Goal: Communication & Community: Answer question/provide support

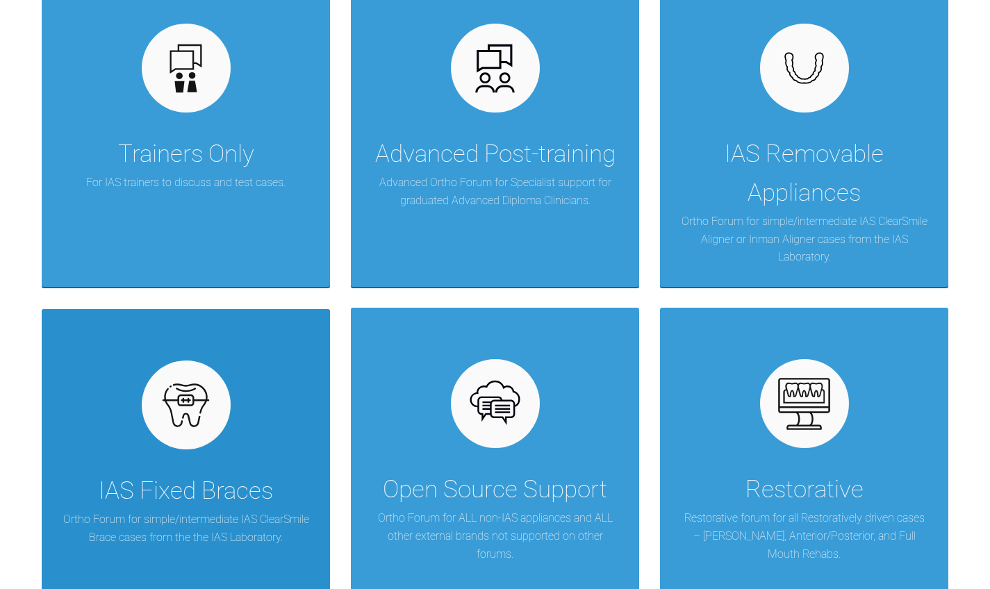
click at [181, 476] on div "IAS Fixed Braces" at bounding box center [186, 491] width 174 height 39
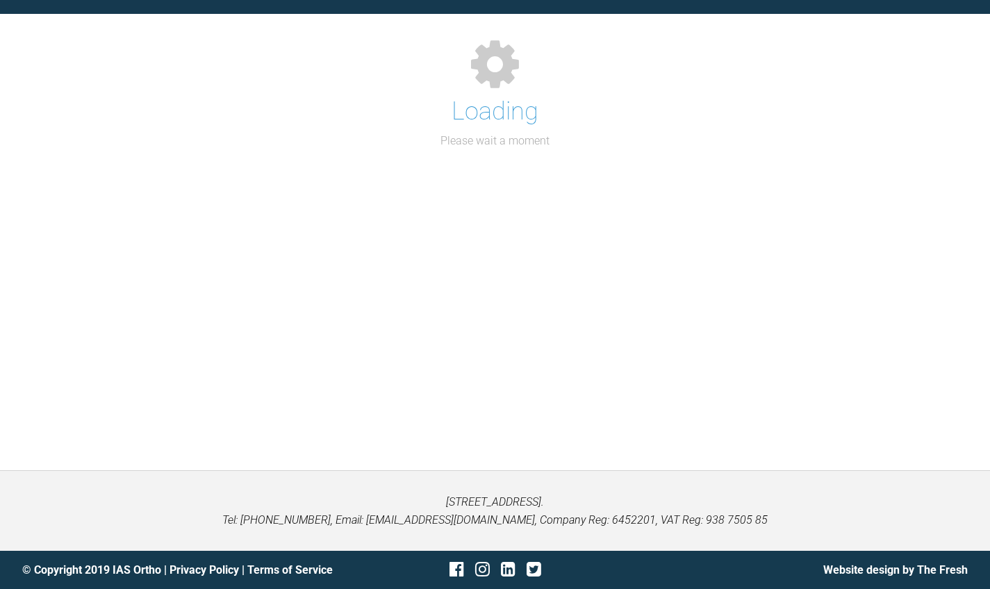
scroll to position [143, 0]
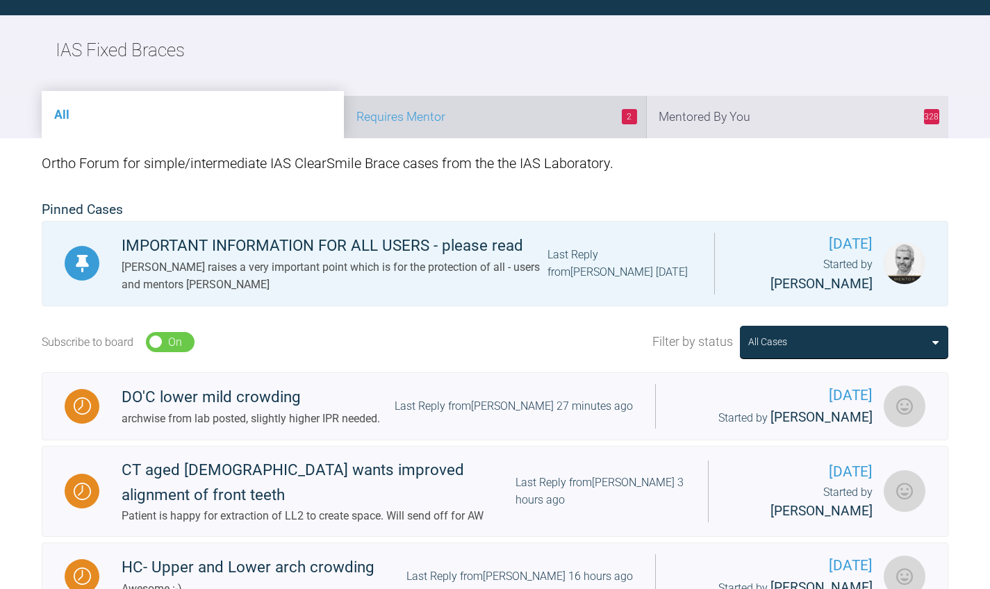
click at [535, 122] on li "2 Requires Mentor" at bounding box center [495, 117] width 302 height 42
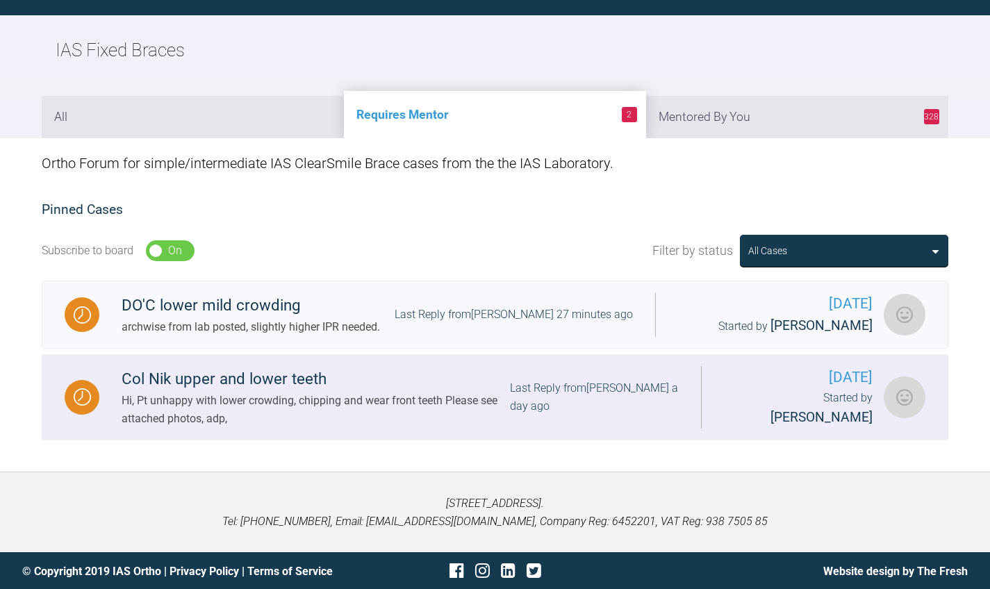
click at [335, 381] on div "Col Nik upper and lower teeth" at bounding box center [316, 379] width 388 height 25
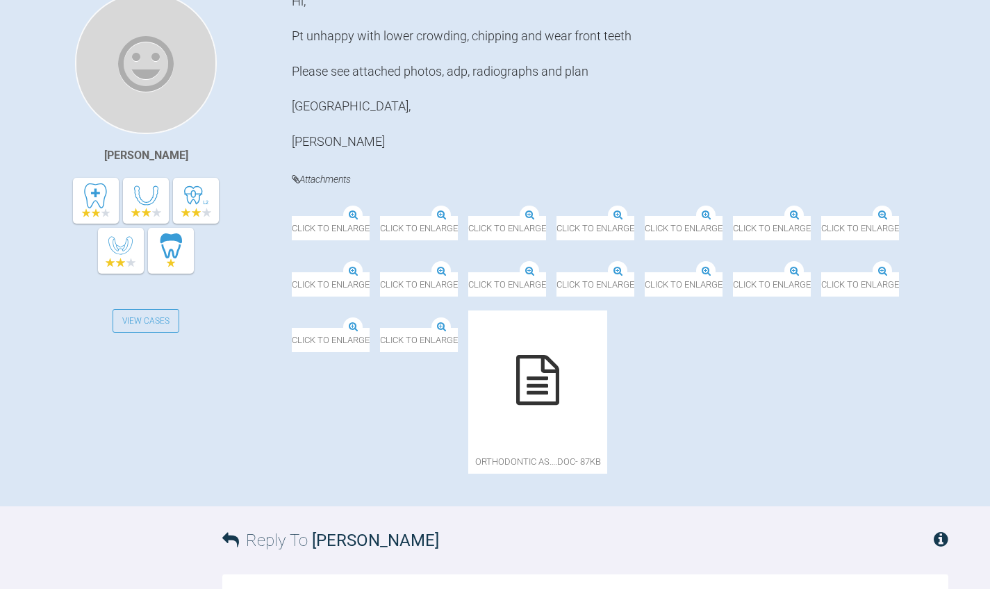
scroll to position [395, 0]
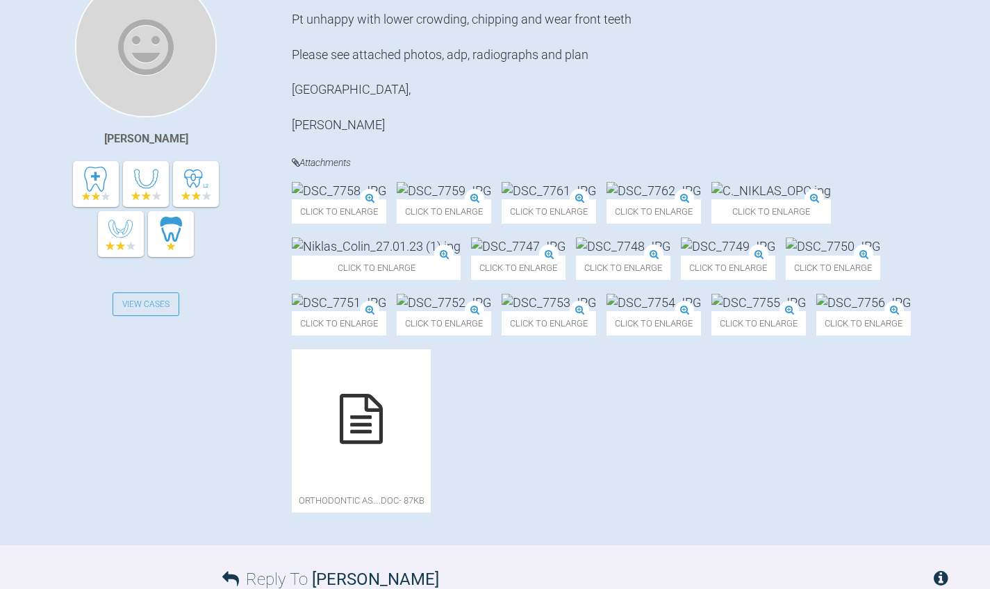
click at [711, 199] on img at bounding box center [770, 190] width 119 height 17
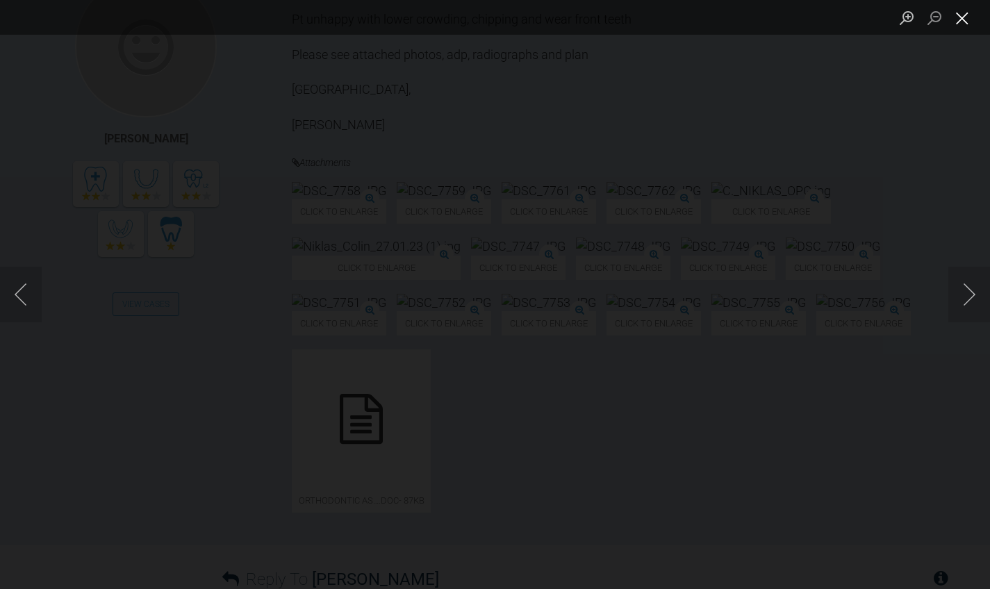
click at [964, 21] on button "Close lightbox" at bounding box center [962, 18] width 28 height 24
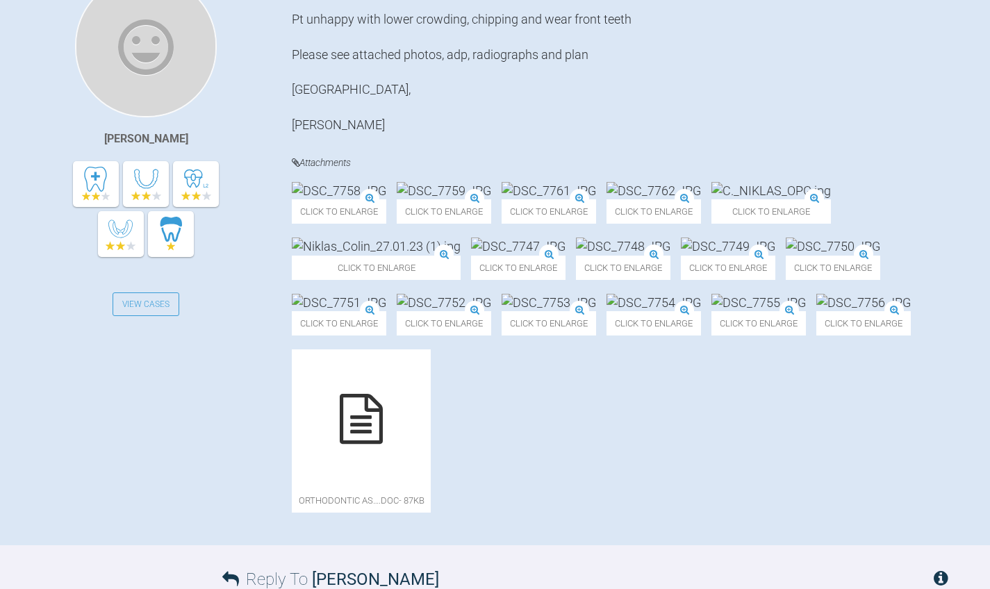
click at [596, 199] on img at bounding box center [548, 190] width 94 height 17
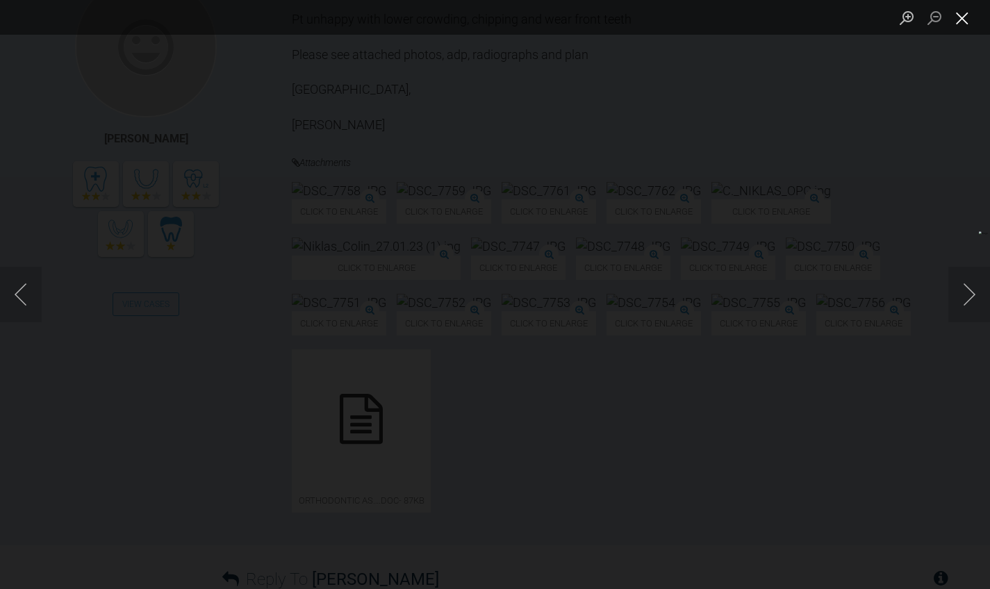
click at [962, 27] on button "Close lightbox" at bounding box center [962, 18] width 28 height 24
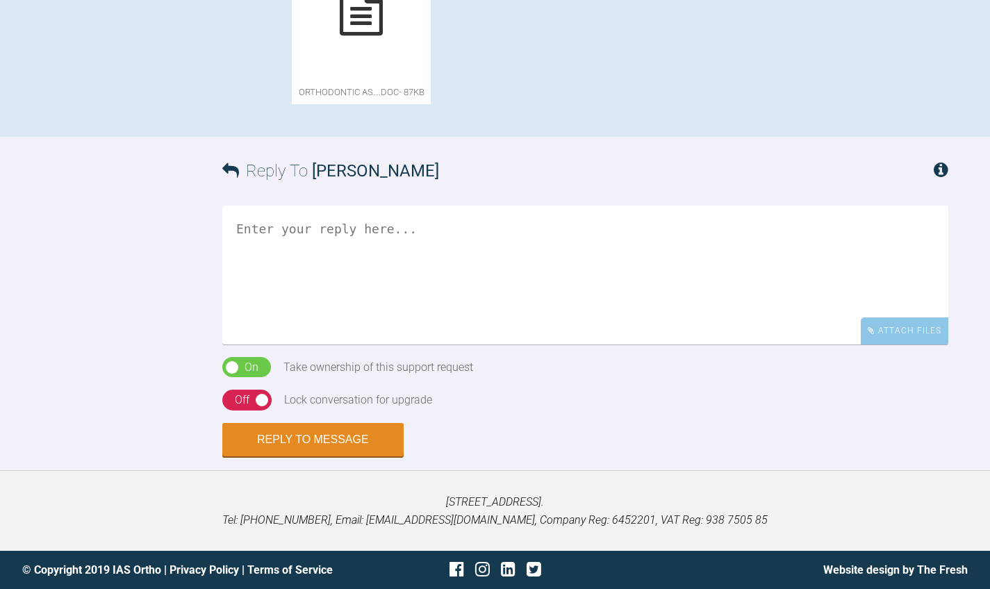
scroll to position [885, 0]
click at [408, 80] on div at bounding box center [361, 10] width 139 height 139
click at [450, 344] on textarea at bounding box center [585, 275] width 726 height 139
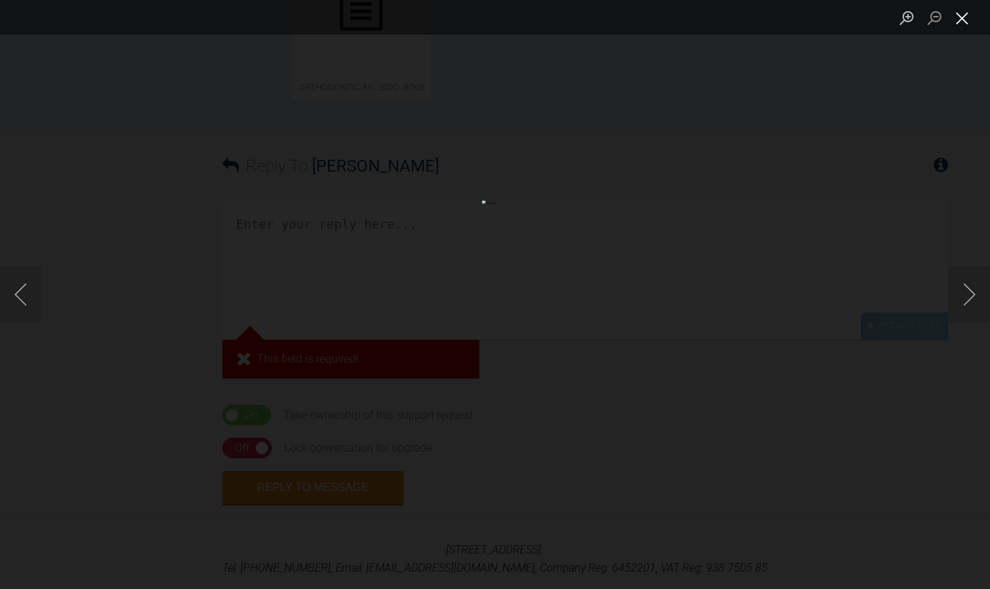
click at [957, 24] on button "Close lightbox" at bounding box center [962, 18] width 28 height 24
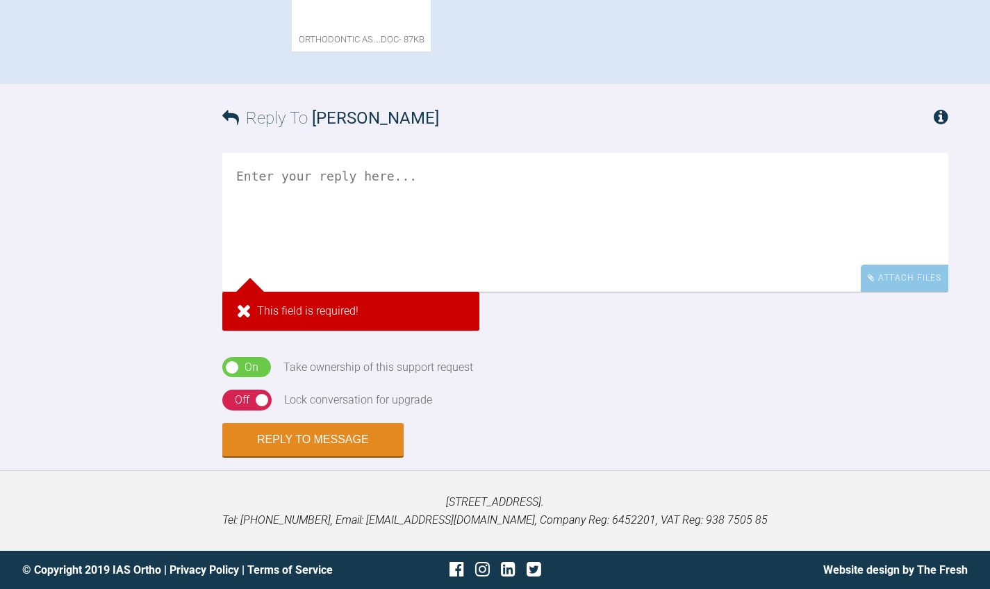
scroll to position [1040, 0]
click at [685, 292] on textarea at bounding box center [585, 222] width 726 height 139
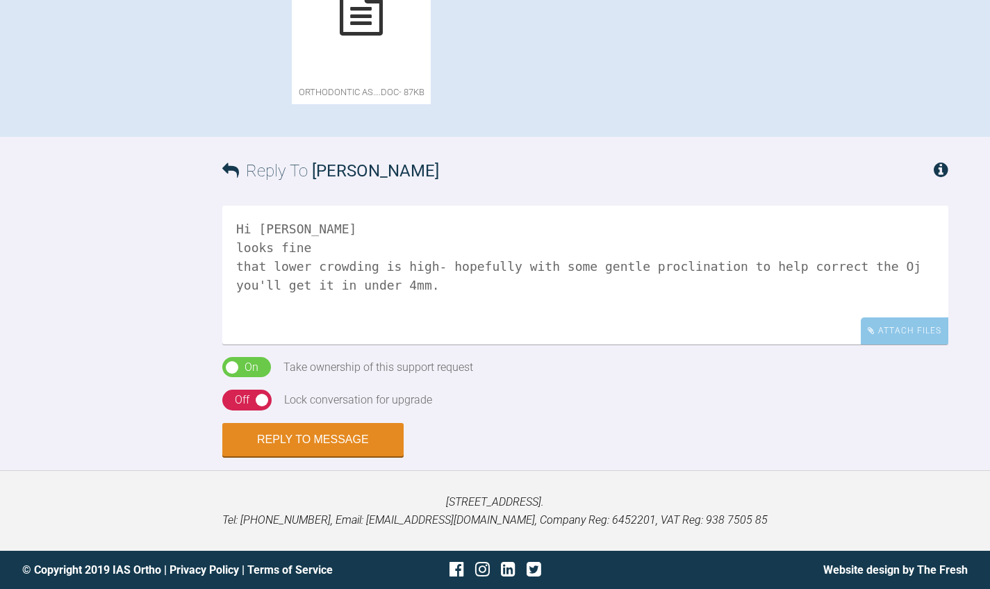
click at [241, 344] on textarea "Hi [PERSON_NAME] looks fine that lower crowding is high- hopefully with some ge…" at bounding box center [585, 275] width 726 height 139
click at [238, 344] on textarea "Hi [PERSON_NAME] looks fine That lower crowding is high- hopefully with some ge…" at bounding box center [585, 275] width 726 height 139
click at [294, 344] on textarea "Hi [PERSON_NAME] Looks fine That lower crowding is high- hopefully with some ge…" at bounding box center [585, 275] width 726 height 139
click at [543, 344] on textarea "Hi [PERSON_NAME] Looks fine That lower crowding is high- hopefully with some ge…" at bounding box center [585, 275] width 726 height 139
click at [551, 344] on textarea "Hi [PERSON_NAME] Looks fine That lower crowding is high- hopefully with some ge…" at bounding box center [585, 275] width 726 height 139
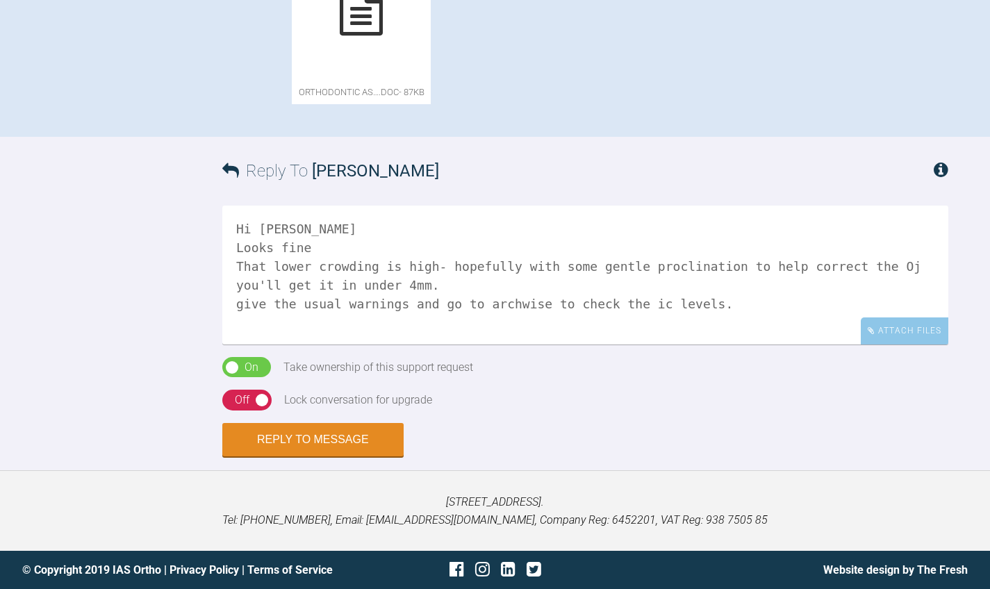
drag, startPoint x: 556, startPoint y: 407, endPoint x: 544, endPoint y: 406, distance: 11.8
click at [544, 344] on textarea "Hi [PERSON_NAME] Looks fine That lower crowding is high- hopefully with some ge…" at bounding box center [585, 275] width 726 height 139
click at [617, 344] on textarea "Hi [PERSON_NAME] Looks fine That lower crowding is high- hopefully with some ge…" at bounding box center [585, 275] width 726 height 139
click at [241, 344] on textarea "Hi [PERSON_NAME] Looks fine That lower crowding is high- hopefully with some ge…" at bounding box center [585, 275] width 726 height 139
click at [646, 344] on textarea "Hi [PERSON_NAME] Looks fine That lower crowding is high- hopefully with some ge…" at bounding box center [585, 275] width 726 height 139
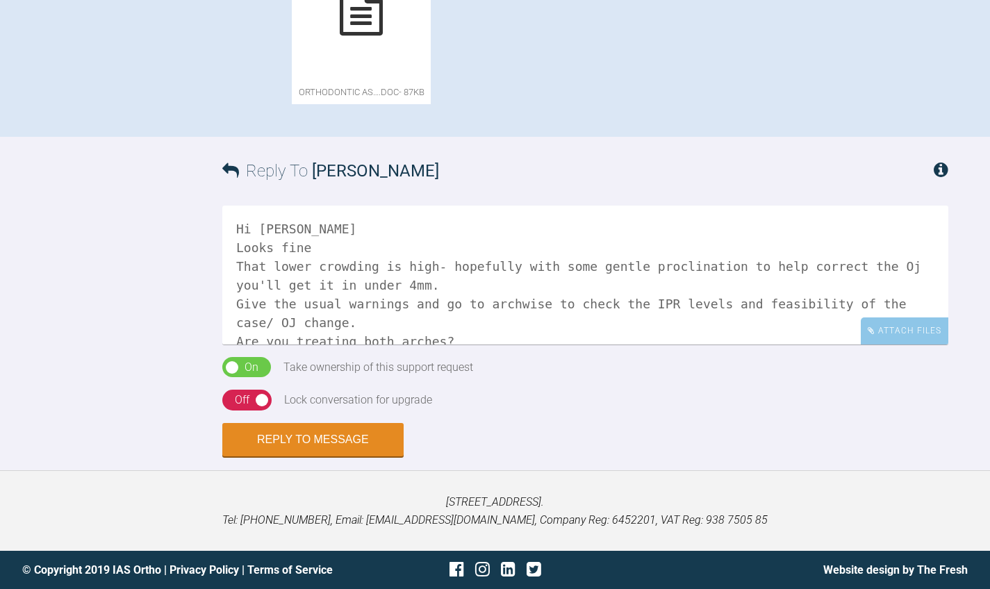
scroll to position [1159, 0]
drag, startPoint x: 406, startPoint y: 305, endPoint x: 222, endPoint y: 307, distance: 184.0
click at [222, 307] on div "Reply To [PERSON_NAME] Hi [PERSON_NAME] Looks fine That lower crowding is high-…" at bounding box center [495, 296] width 990 height 319
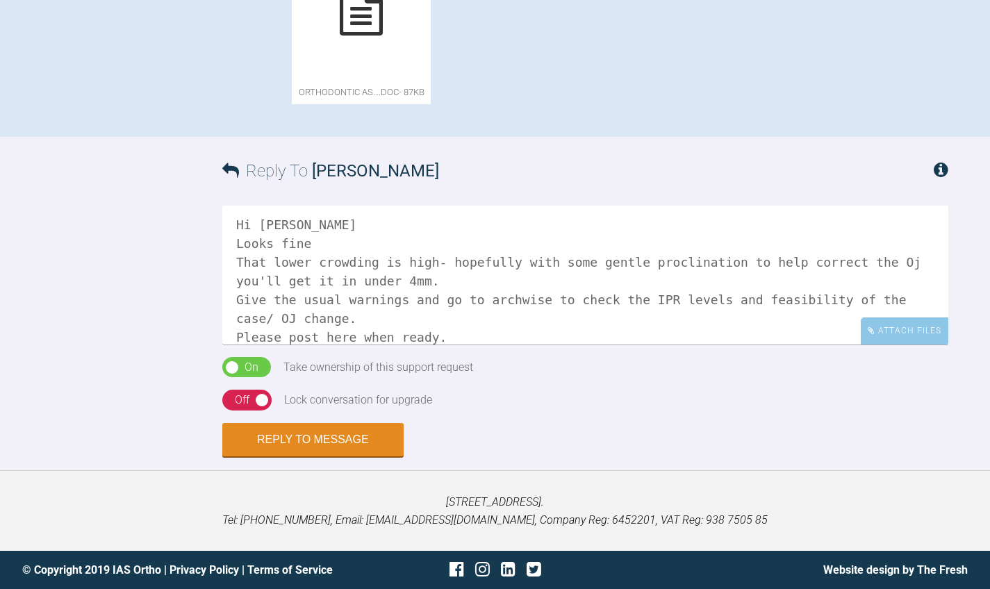
scroll to position [23, 0]
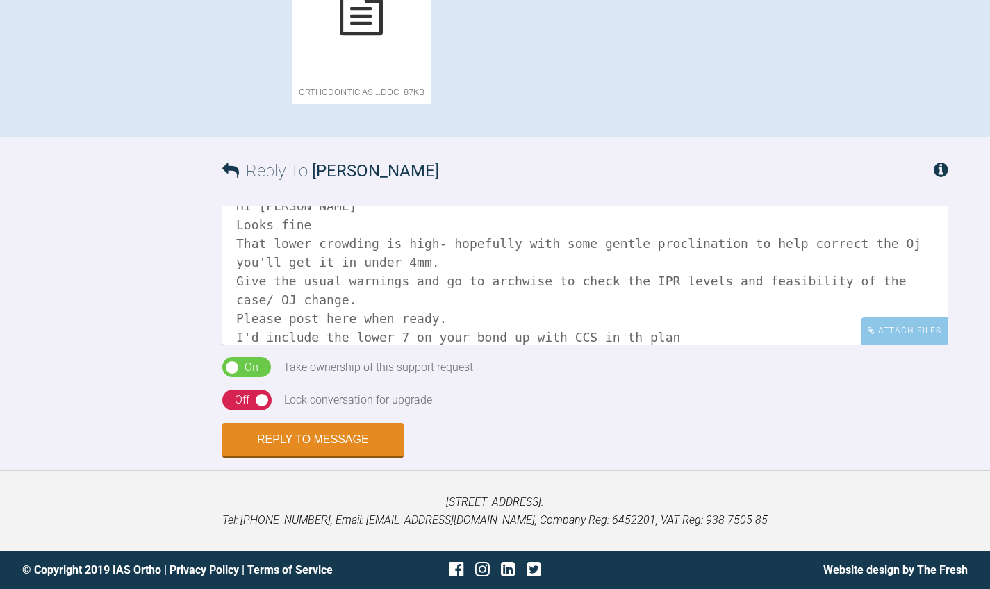
drag, startPoint x: 306, startPoint y: 323, endPoint x: 246, endPoint y: 320, distance: 60.5
click at [246, 320] on textarea "Hi [PERSON_NAME] Looks fine That lower crowding is high- hopefully with some ge…" at bounding box center [585, 275] width 726 height 139
click at [245, 337] on textarea "Hi [PERSON_NAME] Looks fine That lower crowding is high- hopefully with some ge…" at bounding box center [585, 275] width 726 height 139
click at [308, 319] on textarea "Hi [PERSON_NAME] Looks fine That lower crowding is high- hopefully with some ge…" at bounding box center [585, 275] width 726 height 139
click at [531, 299] on textarea "Hi [PERSON_NAME] Looks fine That lower crowding is high- hopefully with some ge…" at bounding box center [585, 275] width 726 height 139
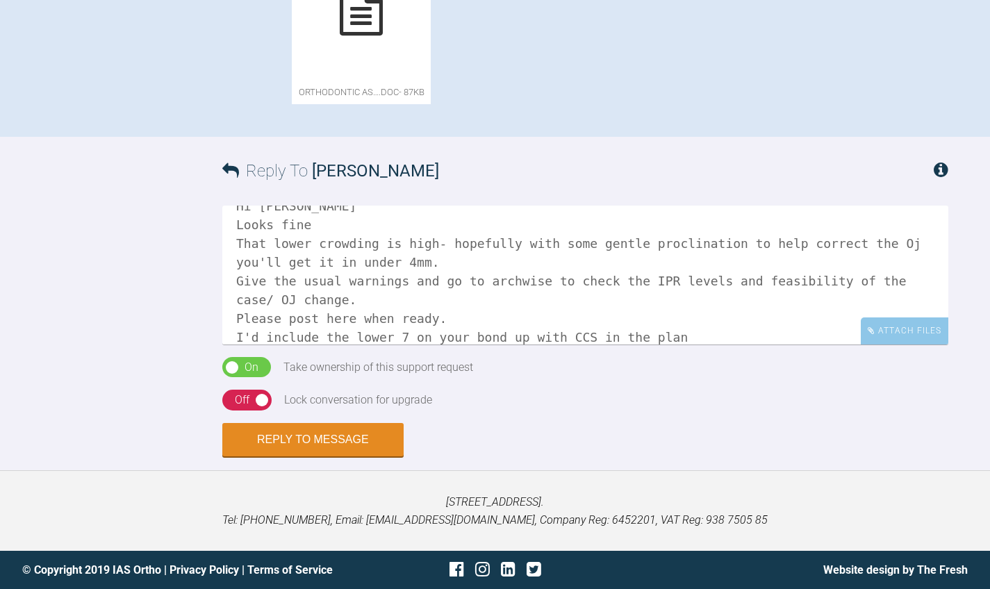
click at [581, 300] on textarea "Hi [PERSON_NAME] Looks fine That lower crowding is high- hopefully with some ge…" at bounding box center [585, 275] width 726 height 139
type textarea "Hi [PERSON_NAME] Looks fine That lower crowding is high- hopefully with some ge…"
click at [256, 402] on div "On Off" at bounding box center [246, 400] width 49 height 21
click at [274, 441] on button "Reply to Message" at bounding box center [312, 440] width 181 height 33
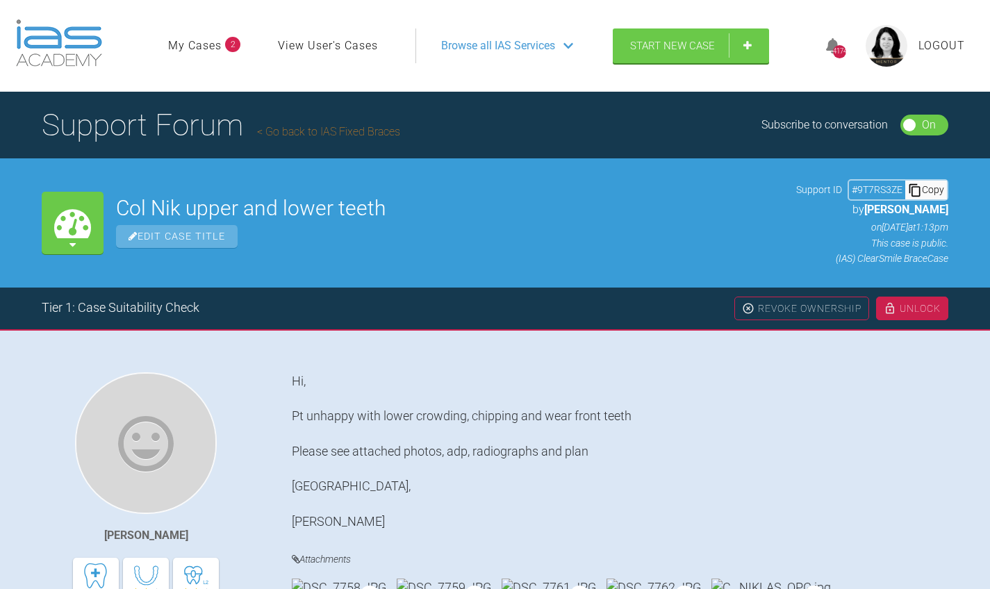
scroll to position [0, 0]
click at [324, 126] on link "Go back to IAS Fixed Braces" at bounding box center [328, 131] width 143 height 13
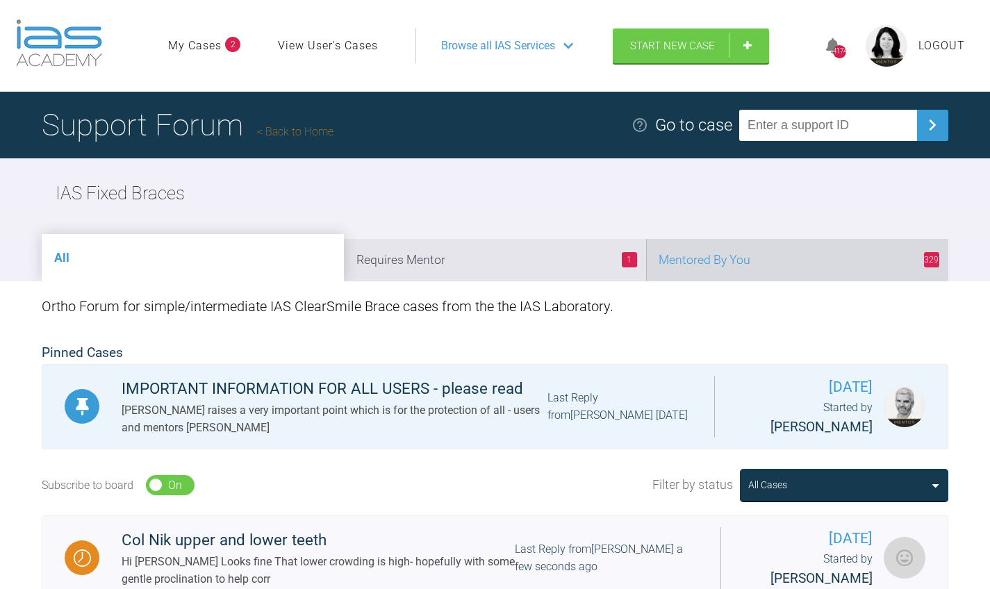
click at [877, 257] on li "329 Mentored By You" at bounding box center [797, 260] width 302 height 42
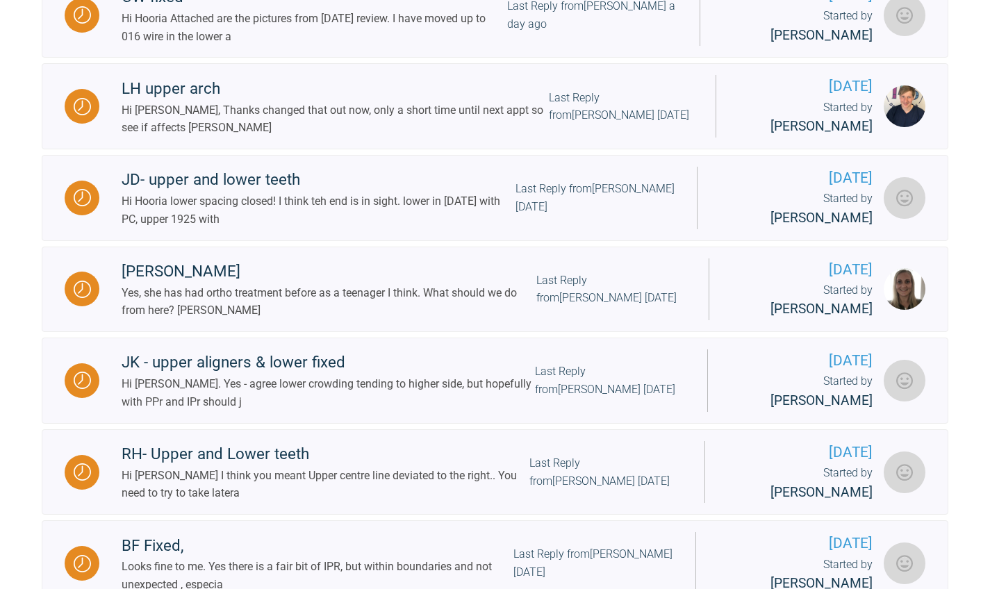
scroll to position [747, 0]
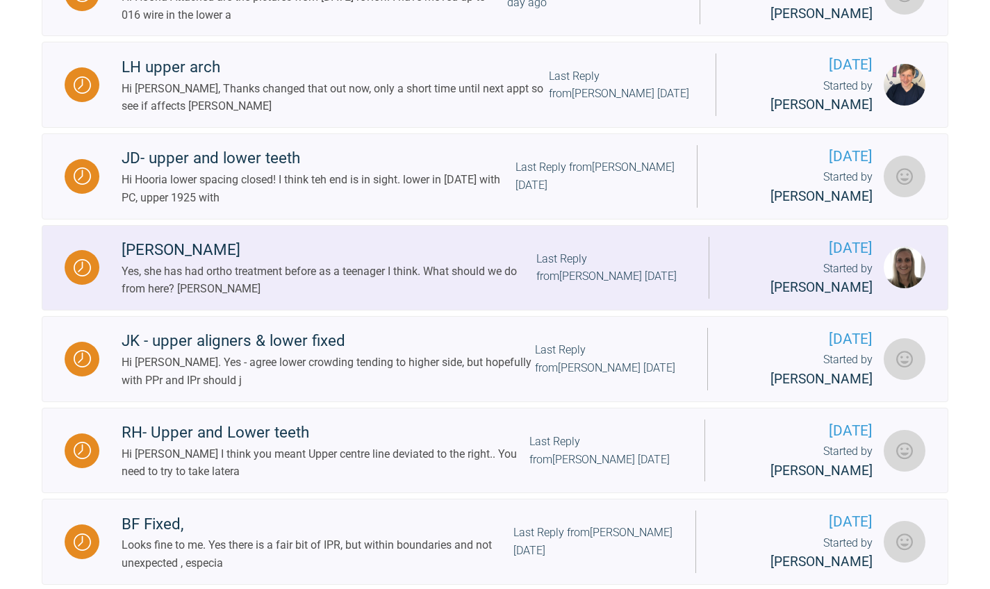
click at [540, 281] on div "Last Reply from [PERSON_NAME] [DATE]" at bounding box center [611, 267] width 150 height 35
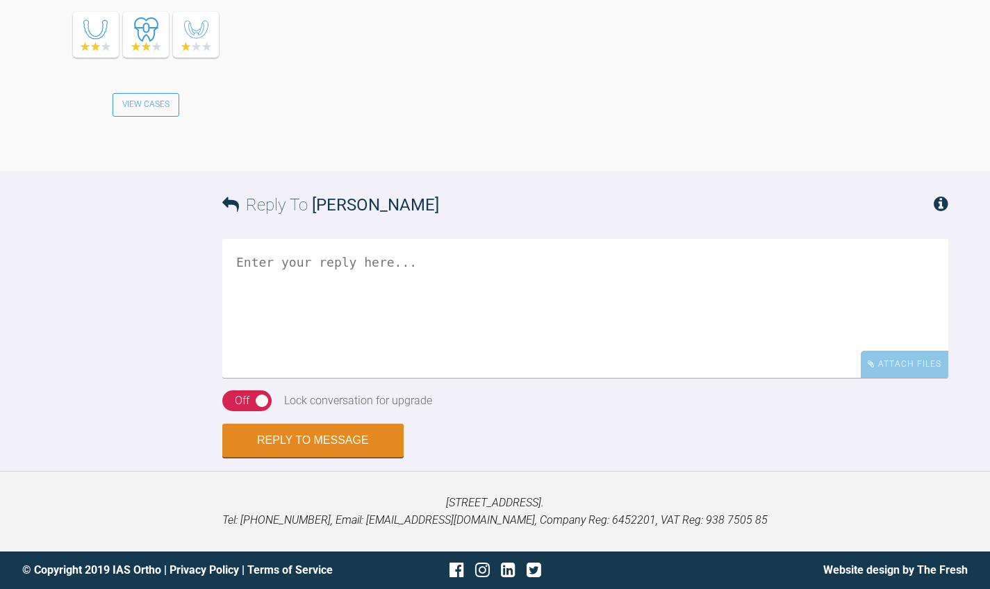
scroll to position [3070, 0]
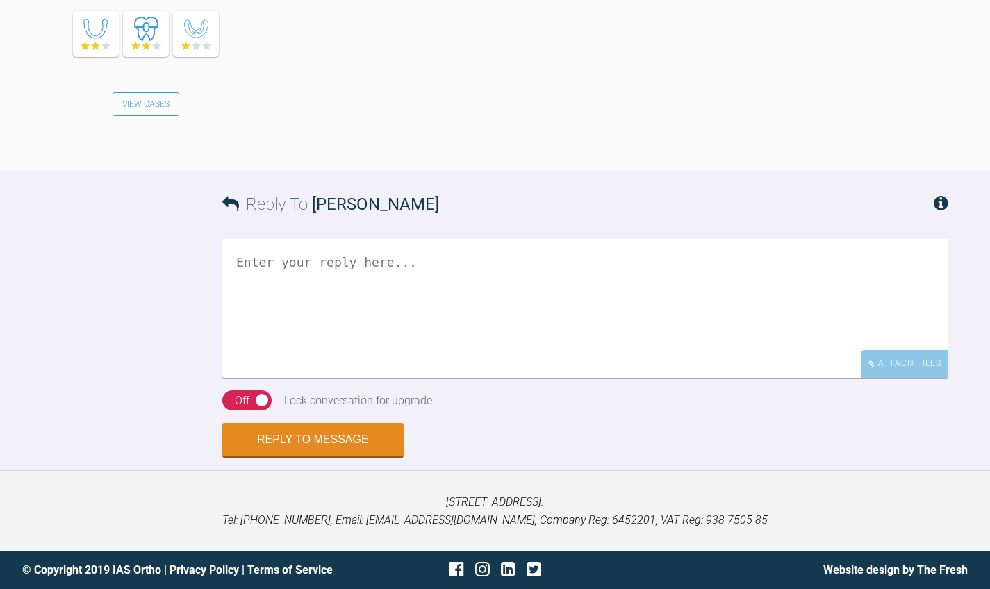
click at [560, 322] on textarea at bounding box center [585, 308] width 726 height 139
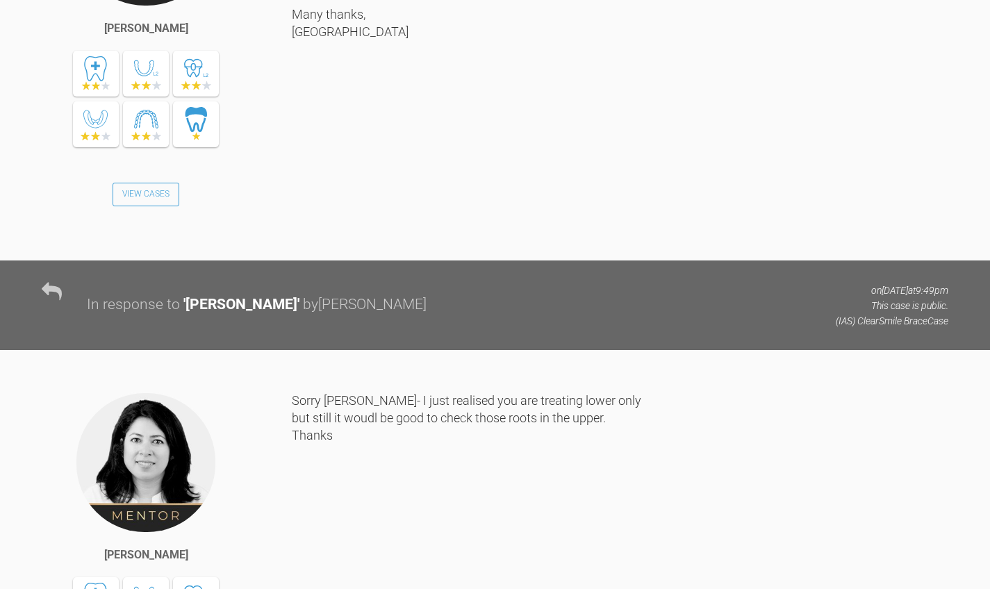
scroll to position [1210, 0]
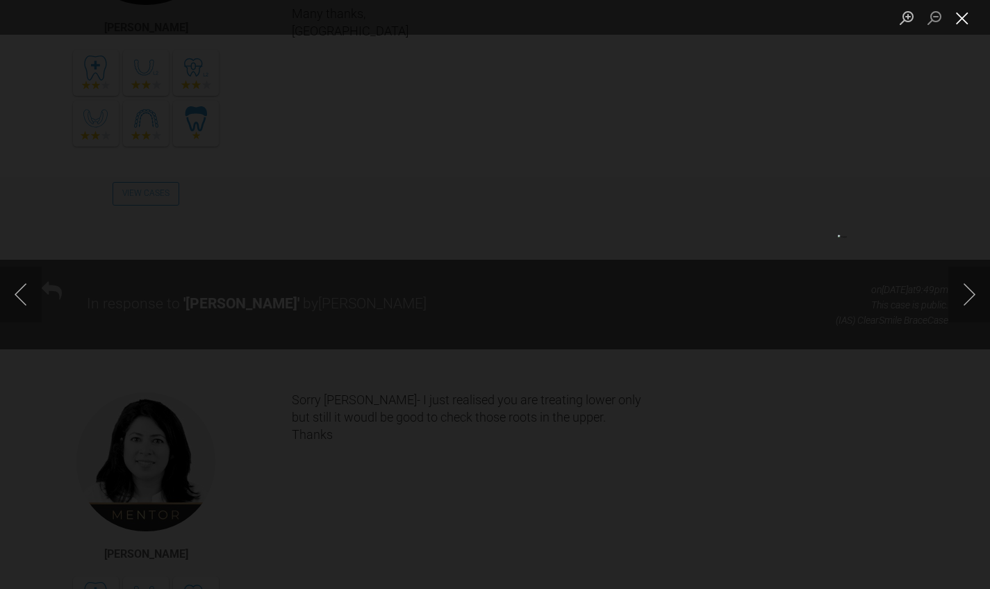
click at [964, 18] on button "Close lightbox" at bounding box center [962, 18] width 28 height 24
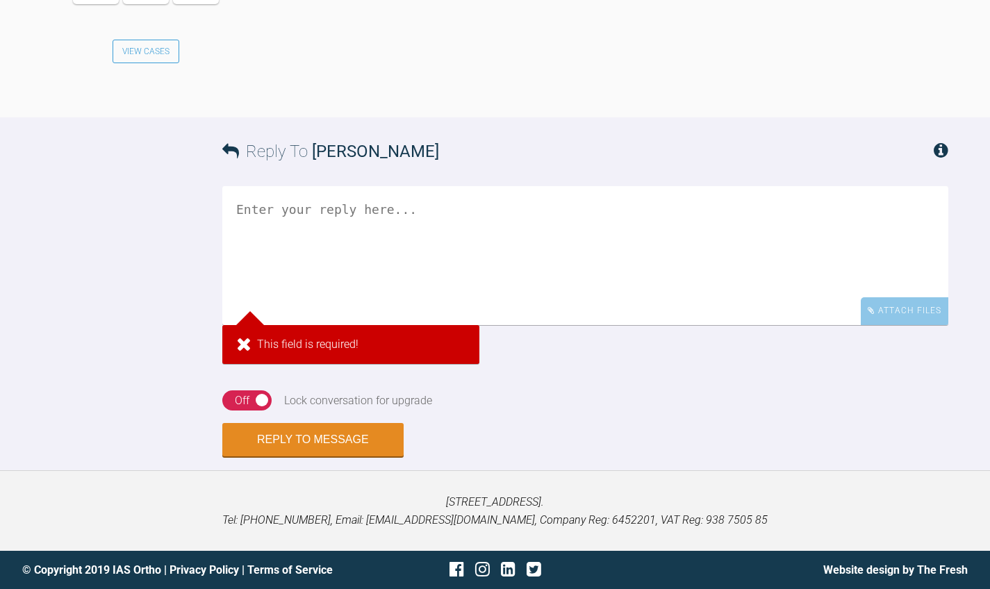
scroll to position [2975, 0]
click at [551, 325] on textarea at bounding box center [585, 255] width 726 height 139
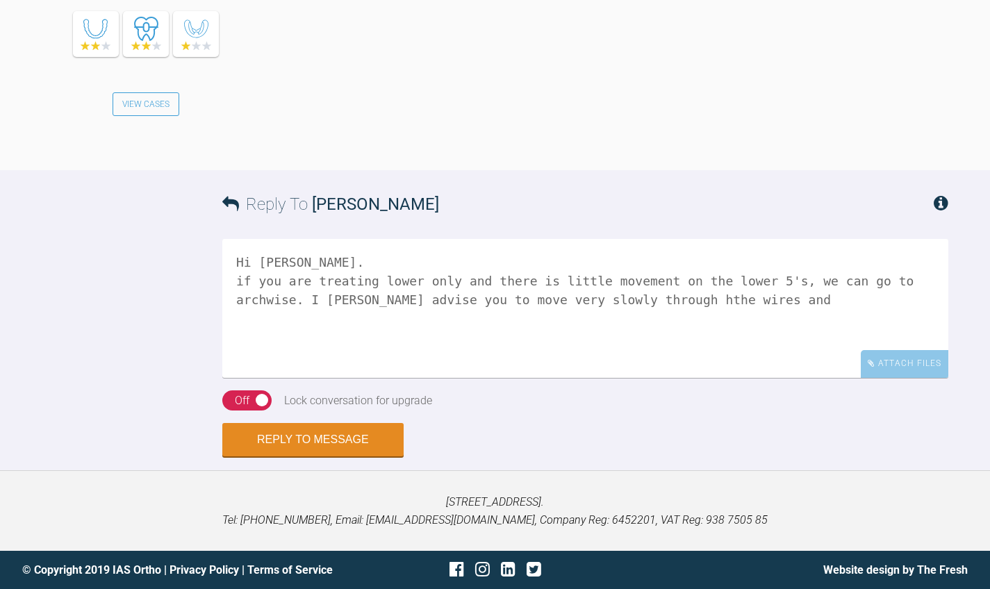
scroll to position [2978, 0]
click at [353, 378] on textarea "Hi [PERSON_NAME]. if you are treating lower only and there is little movement o…" at bounding box center [585, 308] width 726 height 139
click at [397, 378] on textarea "Hi [PERSON_NAME]. if you are treating lower only and there is little movement o…" at bounding box center [585, 308] width 726 height 139
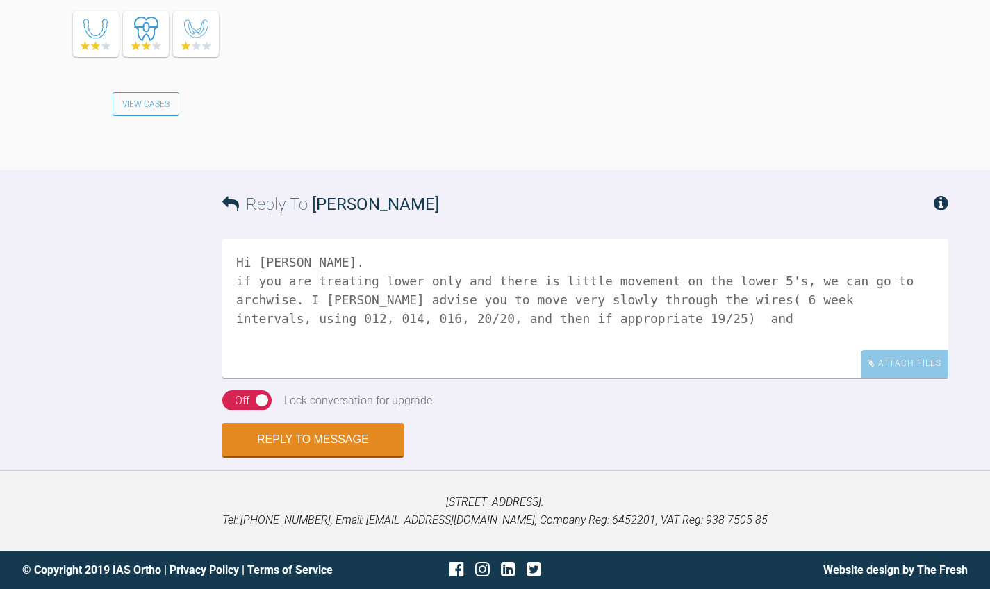
click at [791, 374] on textarea "Hi [PERSON_NAME]. if you are treating lower only and there is little movement o…" at bounding box center [585, 308] width 726 height 139
click at [239, 372] on textarea "Hi [PERSON_NAME]. if you are treating lower only and there is little movement o…" at bounding box center [585, 308] width 726 height 139
click at [833, 378] on textarea "Hi [PERSON_NAME]. If you are treating lower only and there is little movement o…" at bounding box center [585, 308] width 726 height 139
click at [851, 378] on textarea "Hi [PERSON_NAME]. If you are treating lower only and there is little movement o…" at bounding box center [585, 308] width 726 height 139
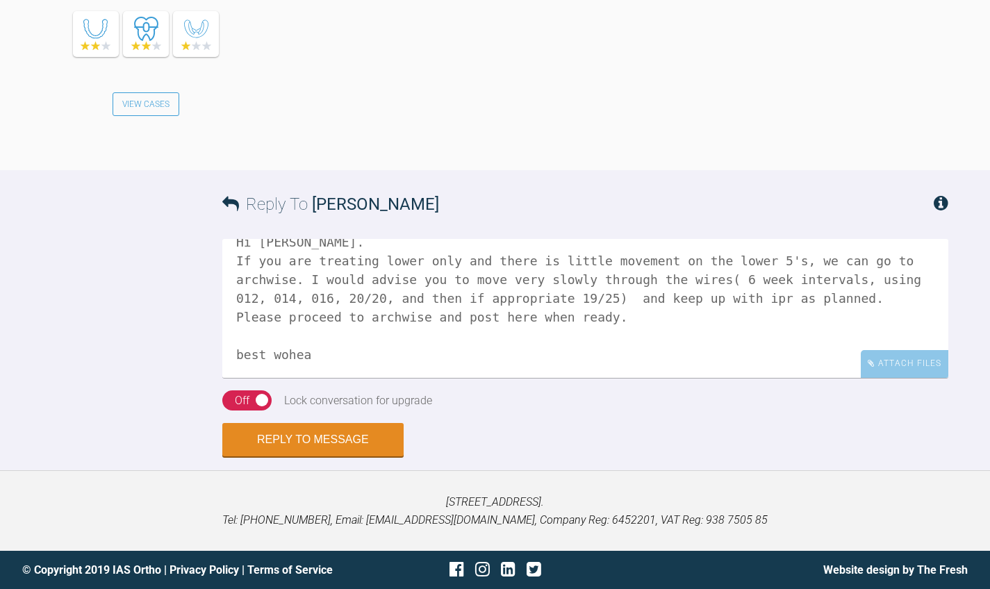
scroll to position [42, 0]
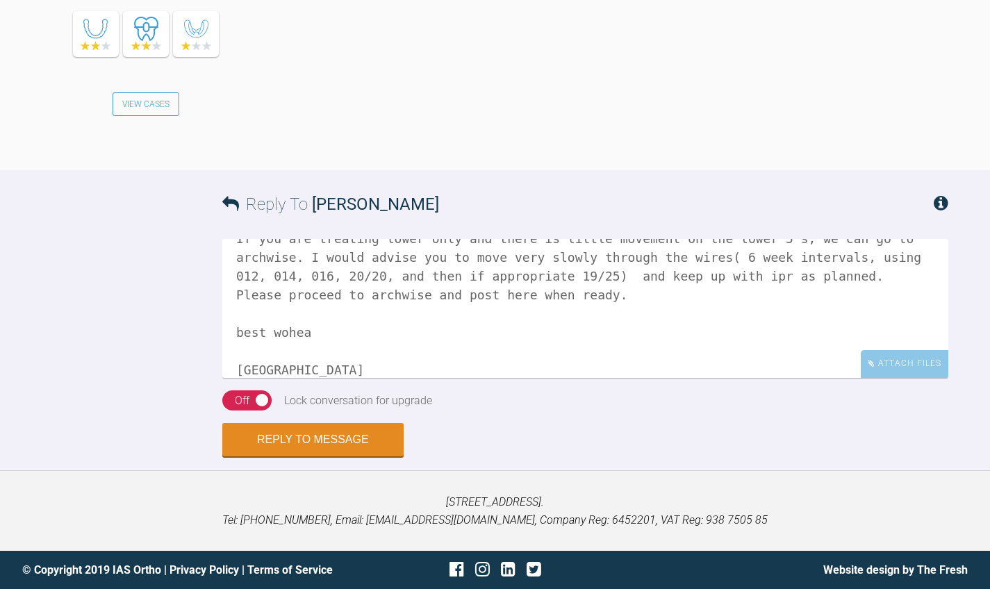
drag, startPoint x: 318, startPoint y: 428, endPoint x: 217, endPoint y: 418, distance: 101.2
click at [217, 418] on div "Reply To [PERSON_NAME] Hi [PERSON_NAME]. If you are treating lower only and the…" at bounding box center [495, 313] width 990 height 286
click at [293, 378] on textarea "Hi [PERSON_NAME]. If you are treating lower only and there is little movement o…" at bounding box center [585, 308] width 726 height 139
type textarea "Hi [PERSON_NAME]. If you are treating lower only and there is little movement o…"
click at [260, 411] on div "On Off" at bounding box center [246, 400] width 49 height 21
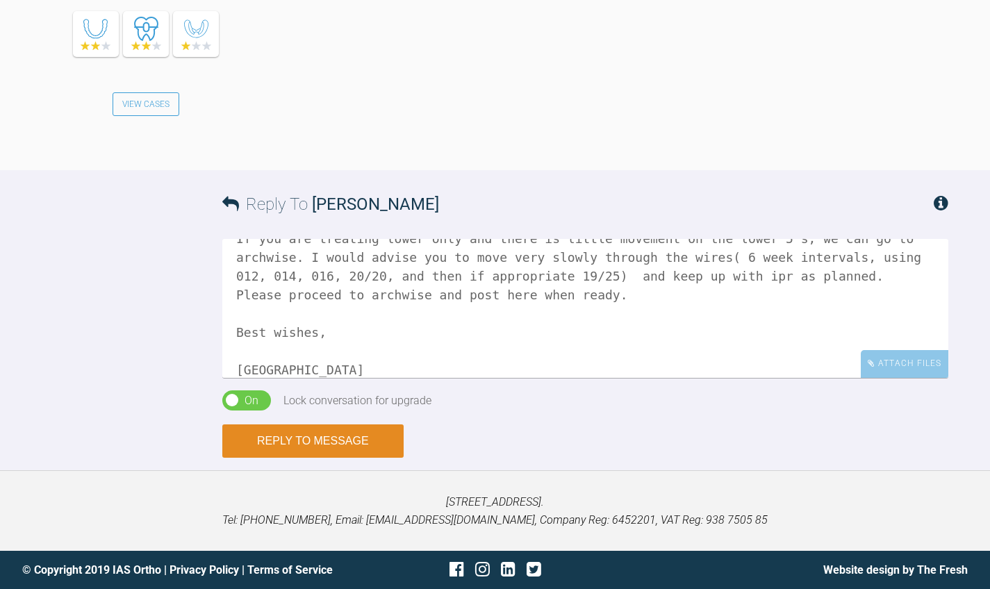
click at [263, 458] on button "Reply to Message" at bounding box center [312, 440] width 181 height 33
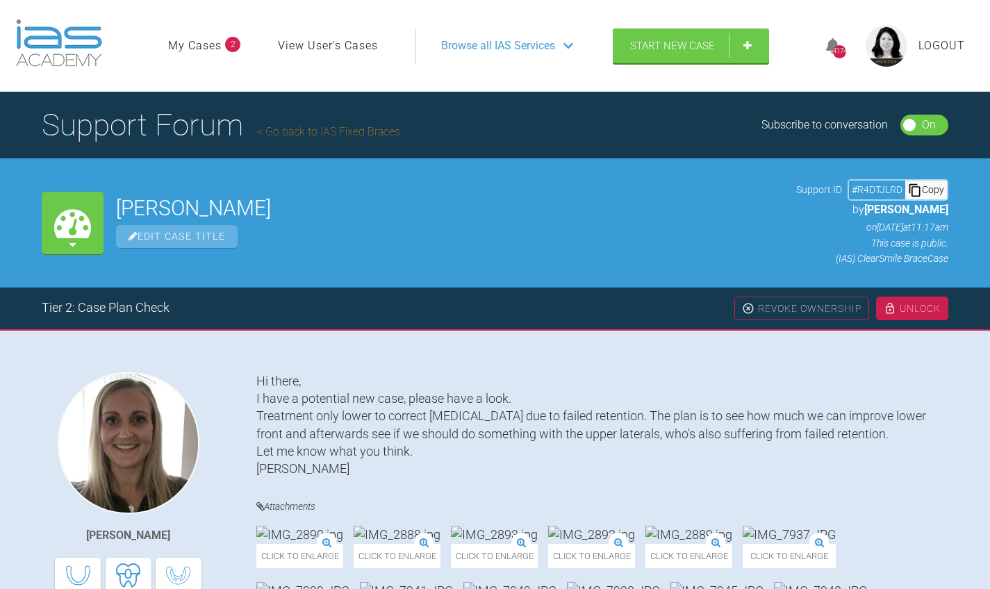
scroll to position [0, 0]
click at [366, 133] on link "Go back to IAS Fixed Braces" at bounding box center [328, 131] width 143 height 13
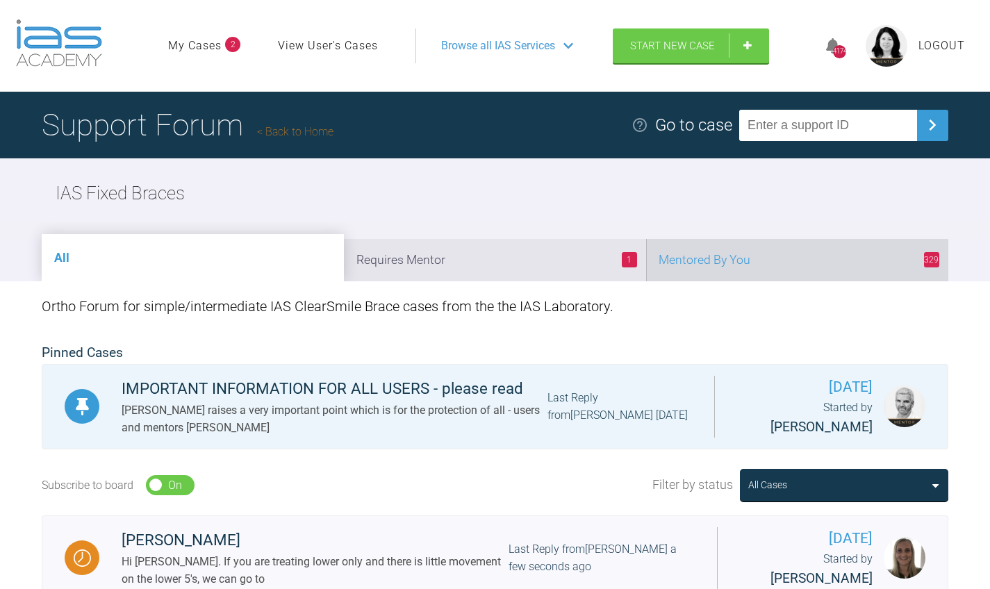
click at [742, 271] on li "329 Mentored By You" at bounding box center [797, 260] width 302 height 42
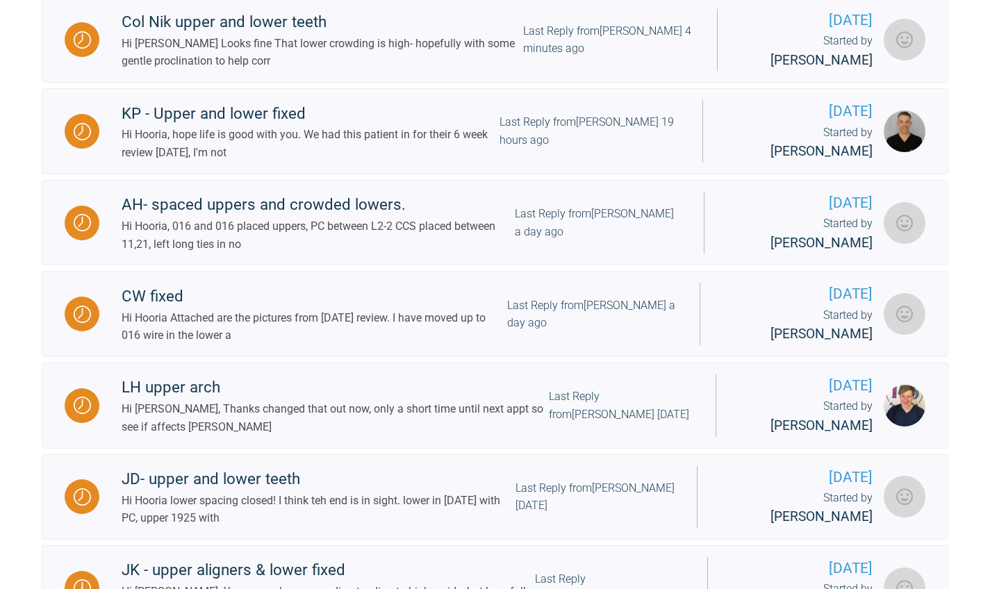
scroll to position [776, 0]
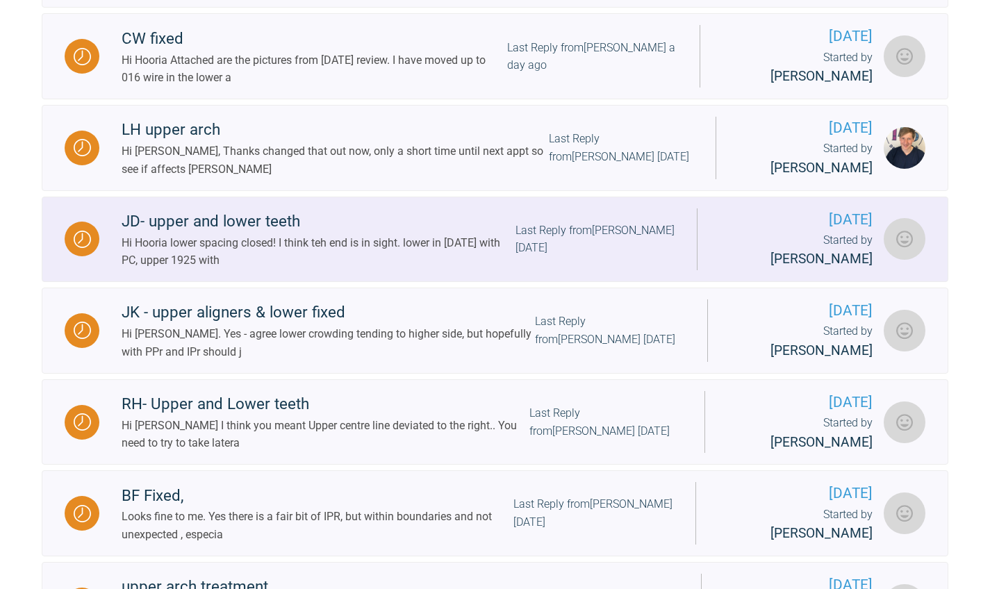
click at [566, 229] on div "Last Reply from [PERSON_NAME] [DATE]" at bounding box center [594, 239] width 159 height 35
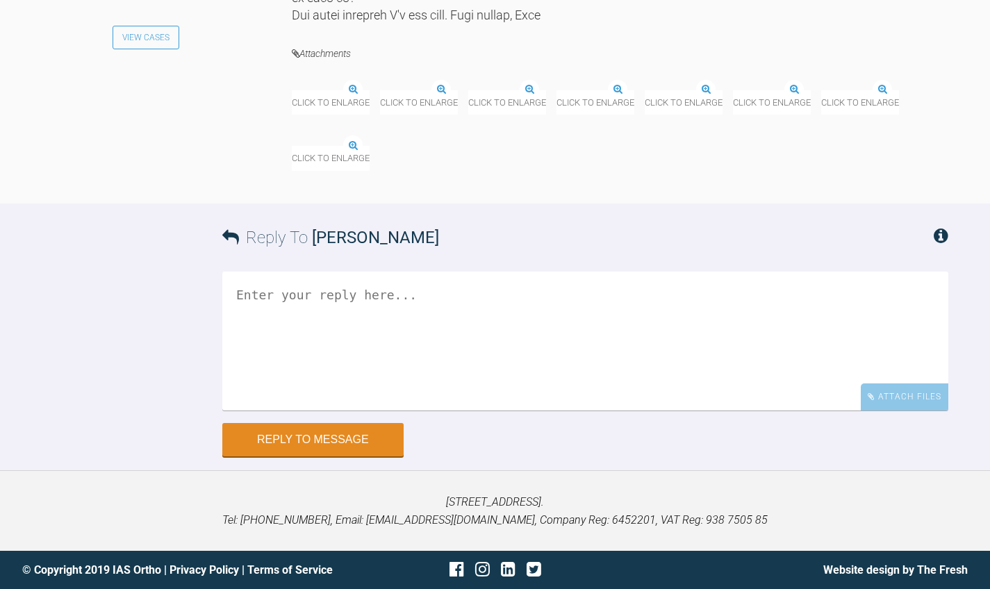
scroll to position [17818, 0]
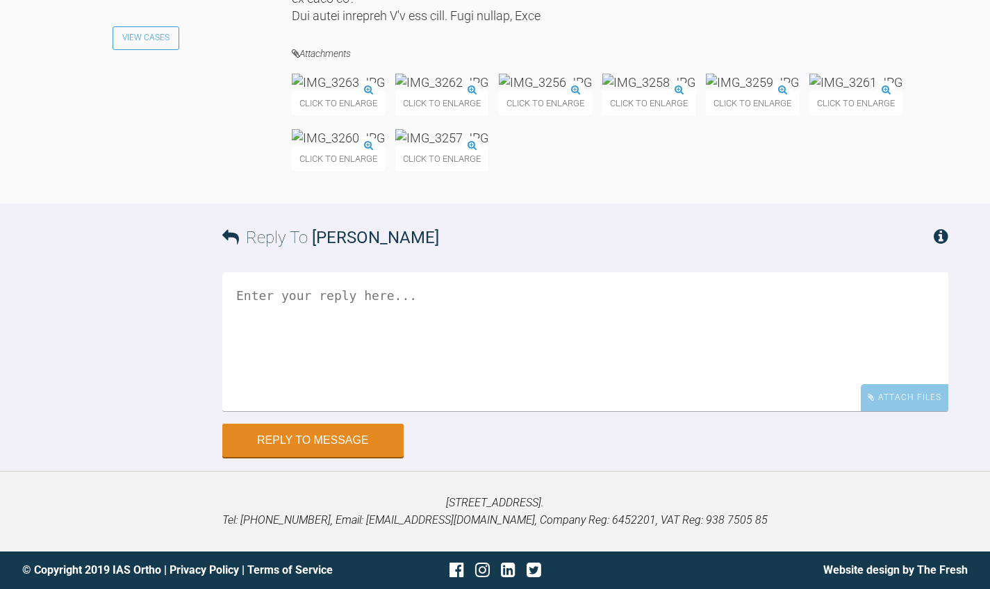
click at [488, 91] on img at bounding box center [441, 82] width 93 height 17
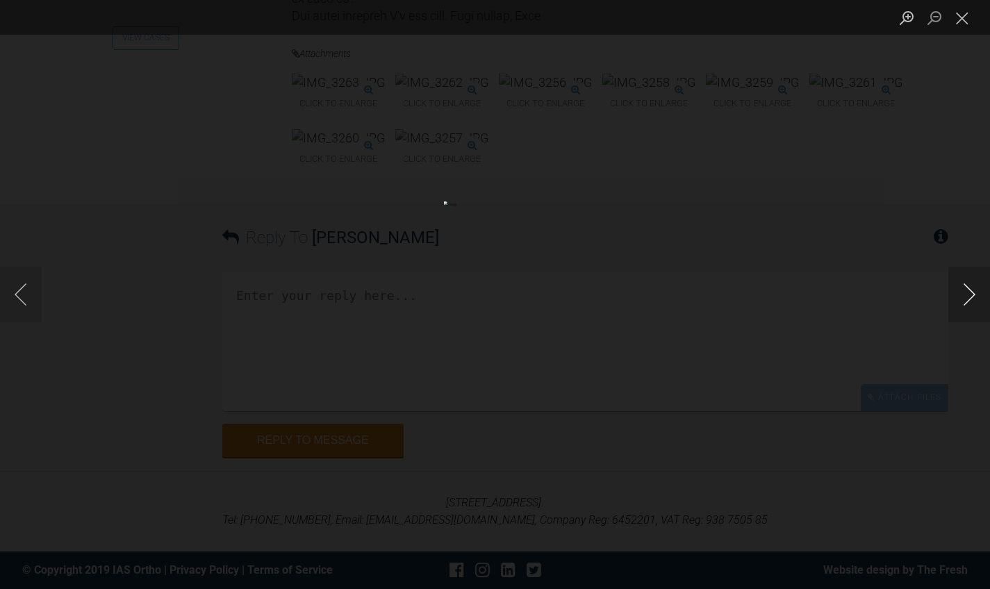
click at [960, 300] on button "Next image" at bounding box center [969, 295] width 42 height 56
click at [962, 299] on button "Next image" at bounding box center [969, 295] width 42 height 56
click at [969, 288] on button "Next image" at bounding box center [969, 295] width 42 height 56
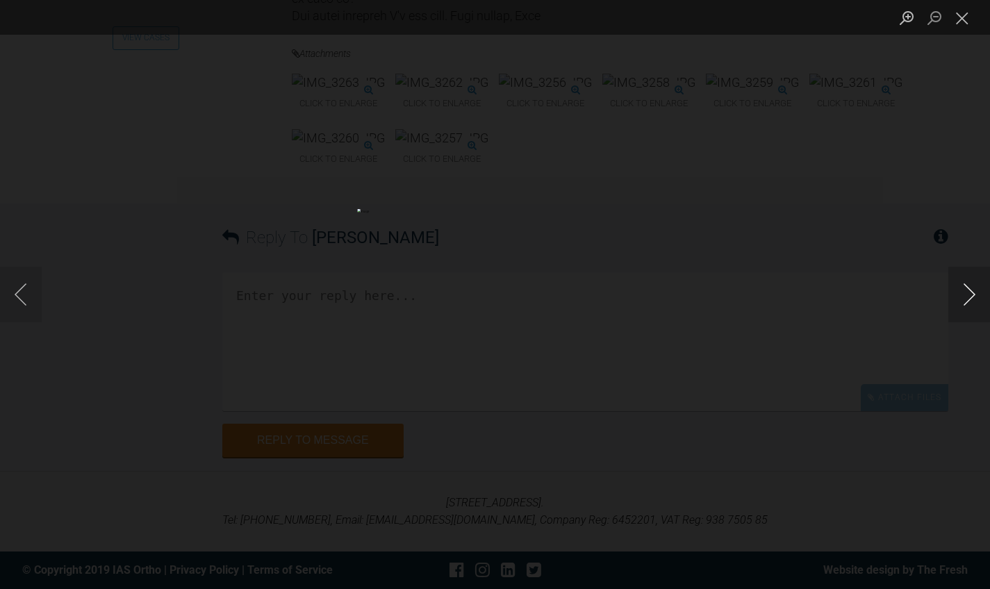
click at [969, 288] on button "Next image" at bounding box center [969, 295] width 42 height 56
click at [965, 17] on button "Close lightbox" at bounding box center [962, 18] width 28 height 24
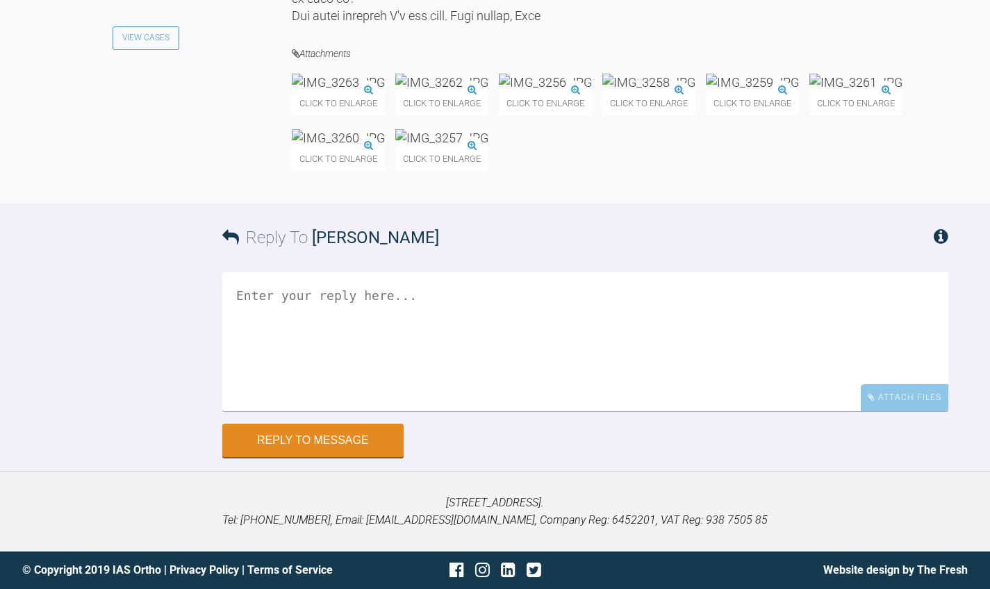
scroll to position [17795, 0]
click at [695, 91] on img at bounding box center [648, 82] width 93 height 17
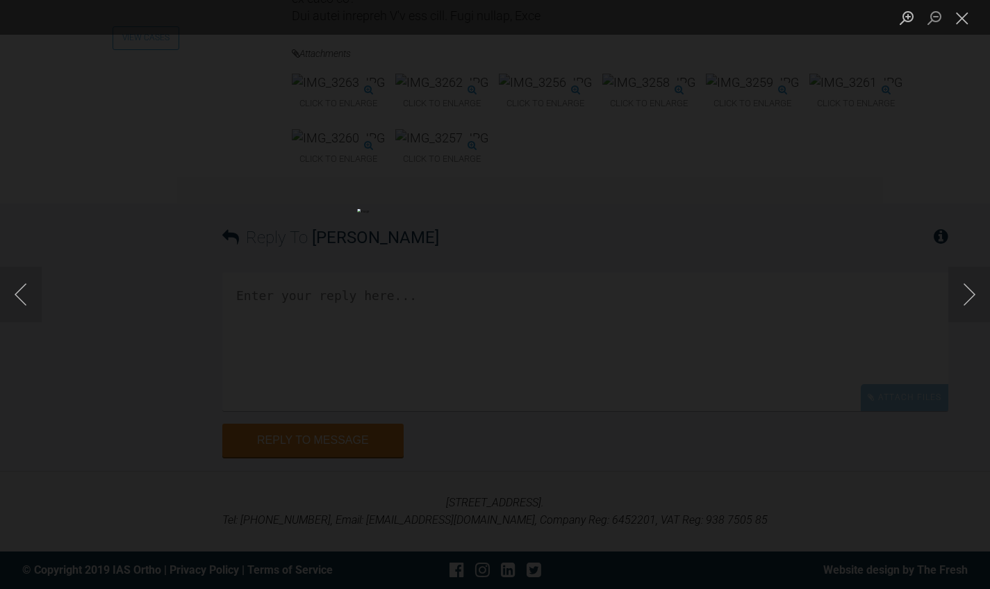
click at [854, 330] on div "Lightbox" at bounding box center [495, 294] width 990 height 589
click at [963, 294] on button "Next image" at bounding box center [969, 295] width 42 height 56
click at [967, 295] on button "Next image" at bounding box center [969, 295] width 42 height 56
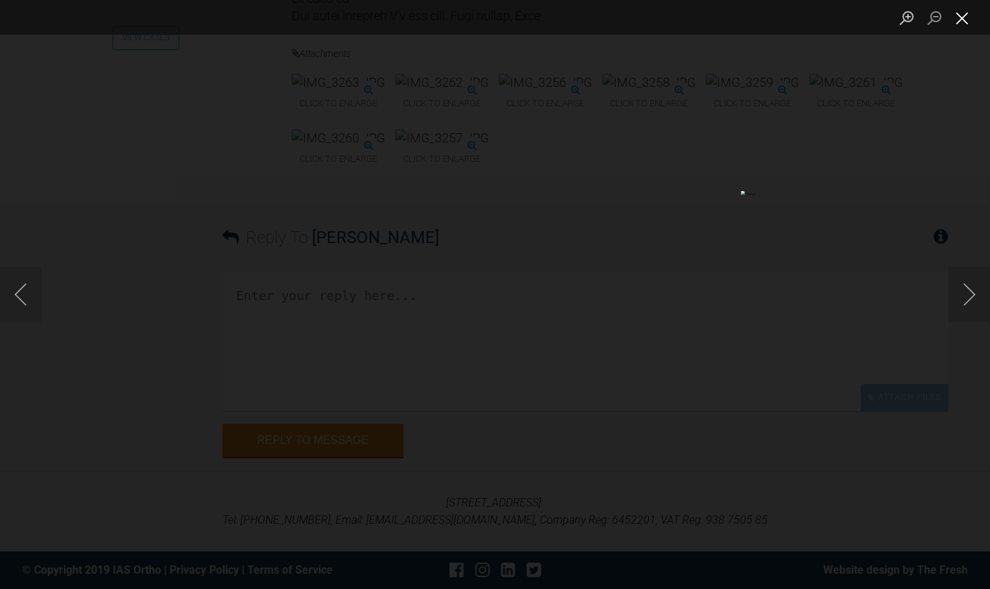
click at [970, 24] on button "Close lightbox" at bounding box center [962, 18] width 28 height 24
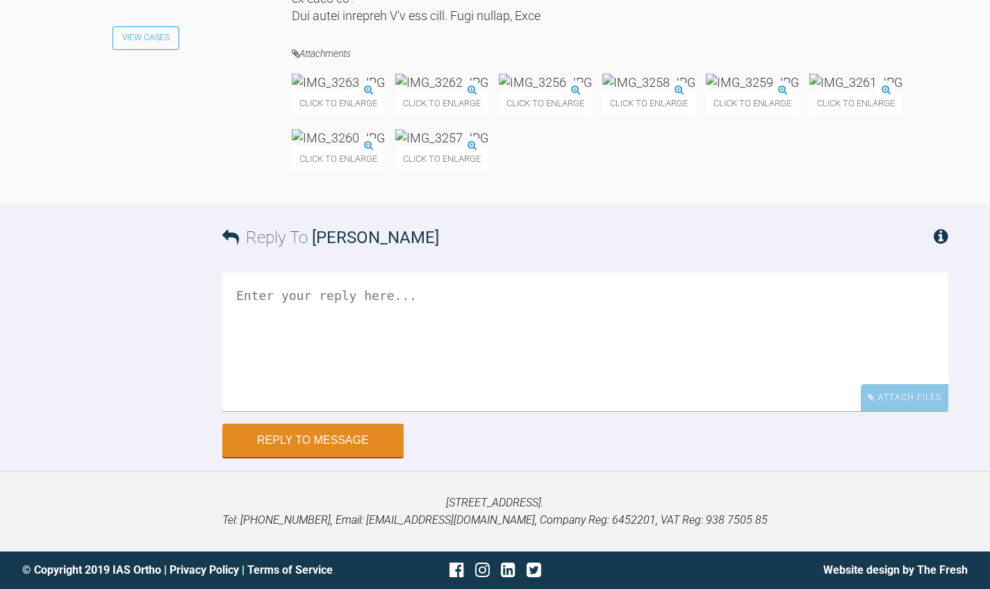
click at [488, 91] on img at bounding box center [441, 82] width 93 height 17
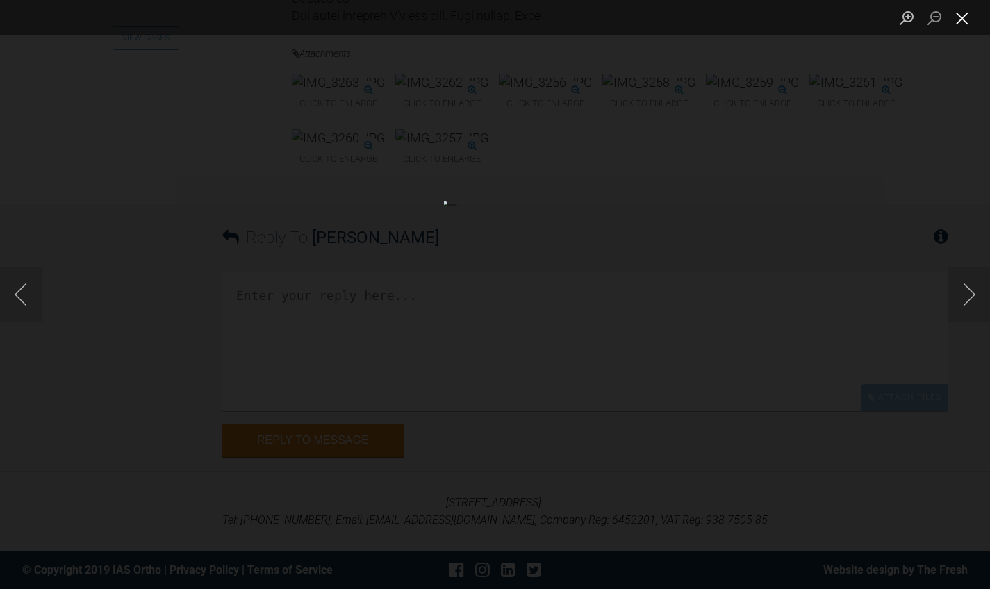
click at [957, 30] on button "Close lightbox" at bounding box center [962, 18] width 28 height 24
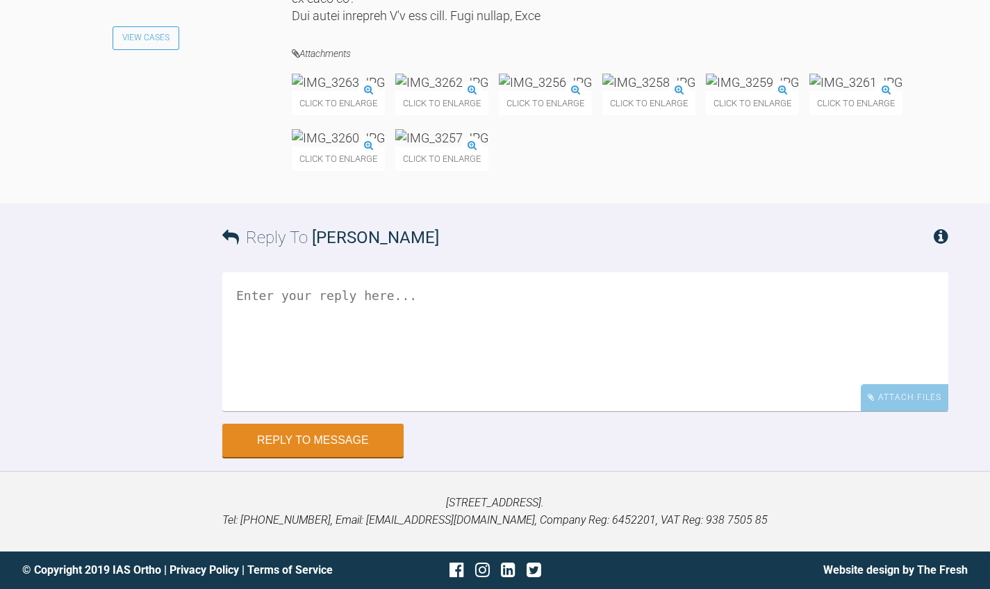
click at [488, 91] on img at bounding box center [441, 82] width 93 height 17
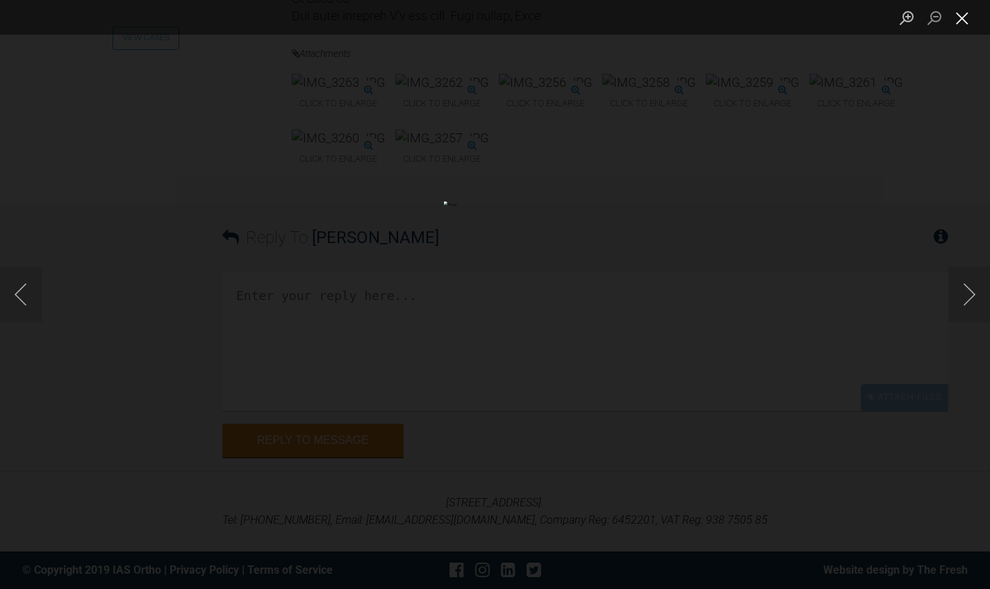
click at [959, 24] on button "Close lightbox" at bounding box center [962, 18] width 28 height 24
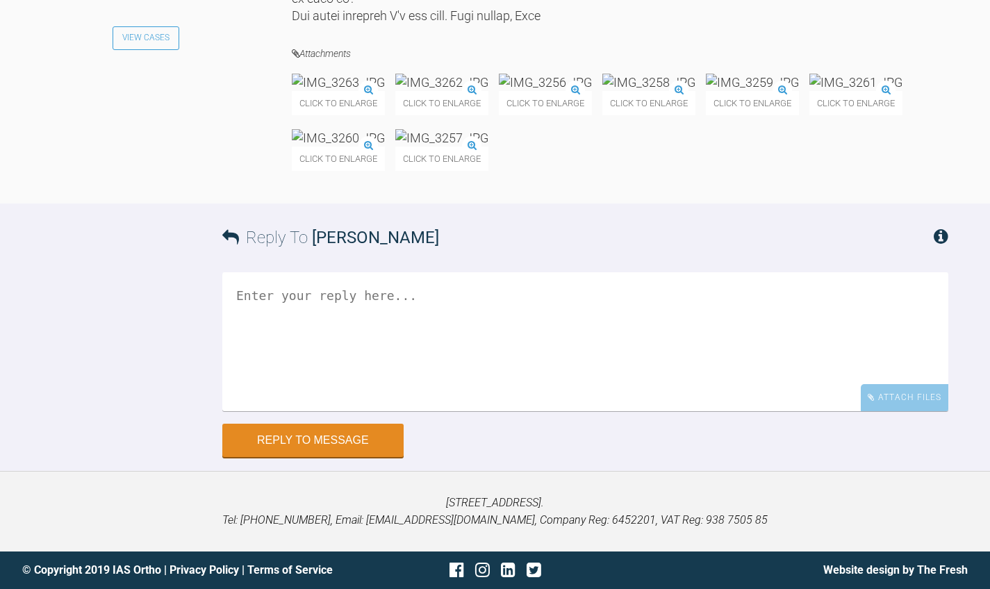
scroll to position [18160, 0]
click at [582, 317] on textarea at bounding box center [585, 341] width 726 height 139
click at [809, 91] on img at bounding box center [855, 82] width 93 height 17
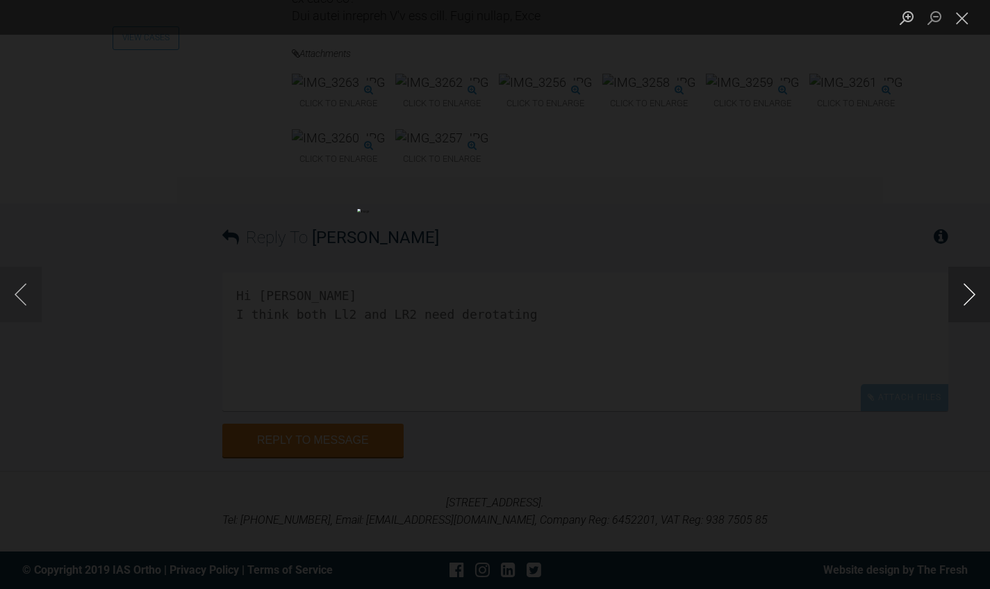
click at [962, 288] on button "Next image" at bounding box center [969, 295] width 42 height 56
click at [966, 23] on button "Close lightbox" at bounding box center [962, 18] width 28 height 24
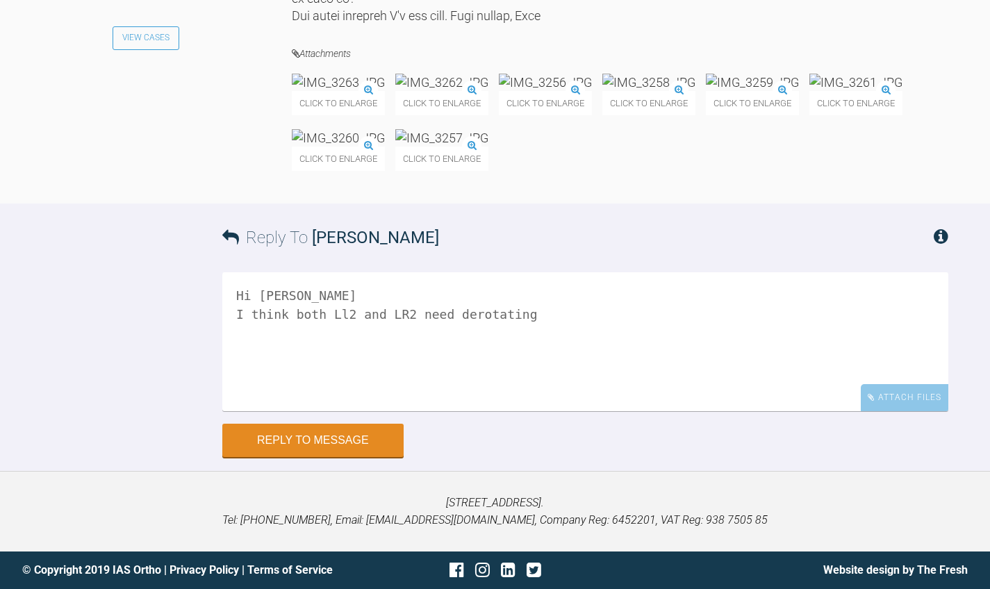
click at [515, 305] on textarea "Hi [PERSON_NAME] I think both Ll2 and LR2 need derotating" at bounding box center [585, 341] width 726 height 139
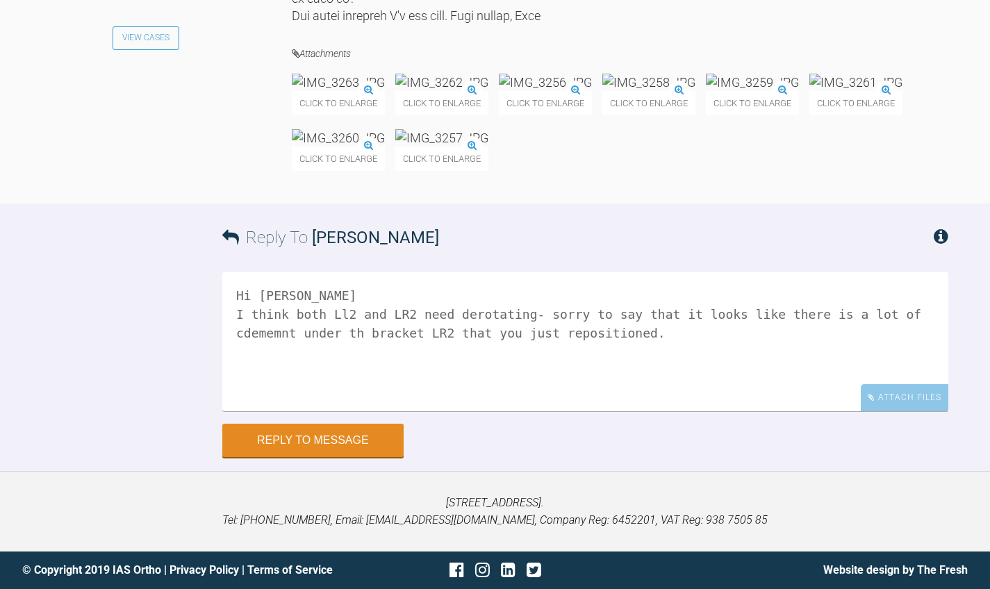
click at [717, 314] on textarea "Hi [PERSON_NAME] I think both Ll2 and LR2 need derotating- sorry to say that it…" at bounding box center [585, 341] width 726 height 139
click at [747, 318] on textarea "Hi [PERSON_NAME] I think both Ll2 and LR2 need derotating- sorry to say that it…" at bounding box center [585, 341] width 726 height 139
click at [794, 317] on textarea "Hi [PERSON_NAME] I think both Ll2 and LR2 need derotating- sorry to say that it…" at bounding box center [585, 341] width 726 height 139
click at [762, 344] on textarea "Hi [PERSON_NAME] I think both Ll2 and LR2 need derotating- sorry to say that it…" at bounding box center [585, 341] width 726 height 139
click at [313, 313] on textarea "Hi [PERSON_NAME] I think both Ll2 and LR2 need derotating- sorry to say that it…" at bounding box center [585, 341] width 726 height 139
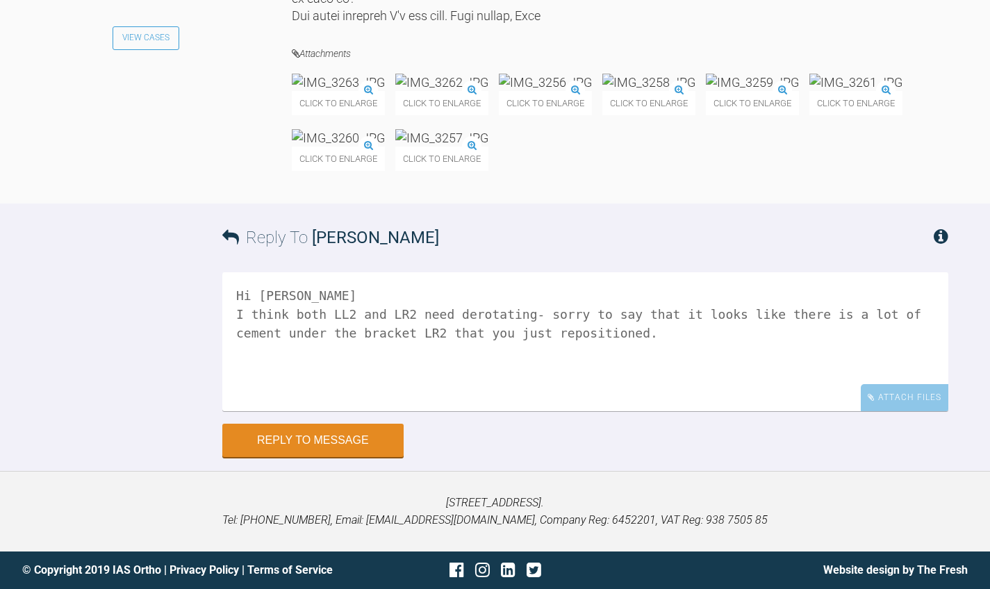
click at [341, 333] on textarea "Hi [PERSON_NAME] I think both LL2 and LR2 need derotating- sorry to say that it…" at bounding box center [585, 341] width 726 height 139
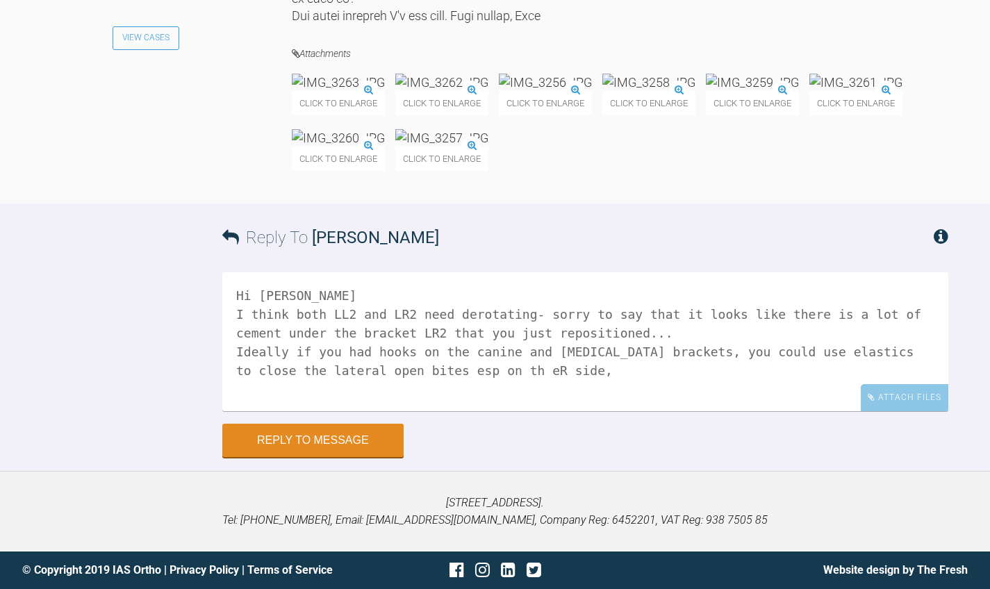
click at [244, 373] on textarea "Hi [PERSON_NAME] I think both LL2 and LR2 need derotating- sorry to say that it…" at bounding box center [585, 341] width 726 height 139
click at [331, 382] on textarea "Hi [PERSON_NAME] I think both LL2 and LR2 need derotating- sorry to say that it…" at bounding box center [585, 341] width 726 height 139
click at [656, 357] on textarea "Hi [PERSON_NAME] I think both LL2 and LR2 need derotating- sorry to say that it…" at bounding box center [585, 341] width 726 height 139
click at [385, 129] on img at bounding box center [338, 137] width 93 height 17
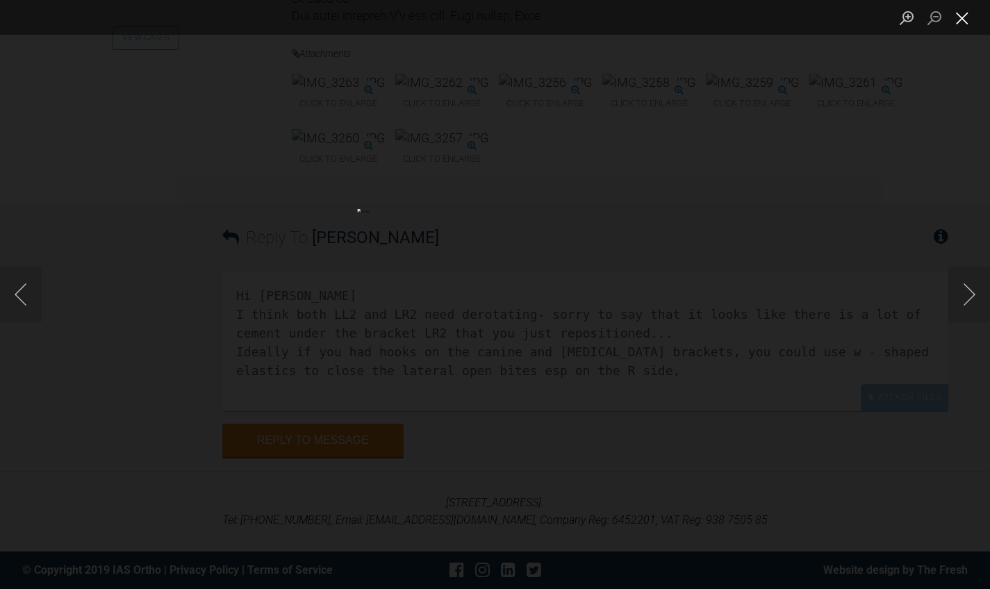
click at [967, 21] on button "Close lightbox" at bounding box center [962, 18] width 28 height 24
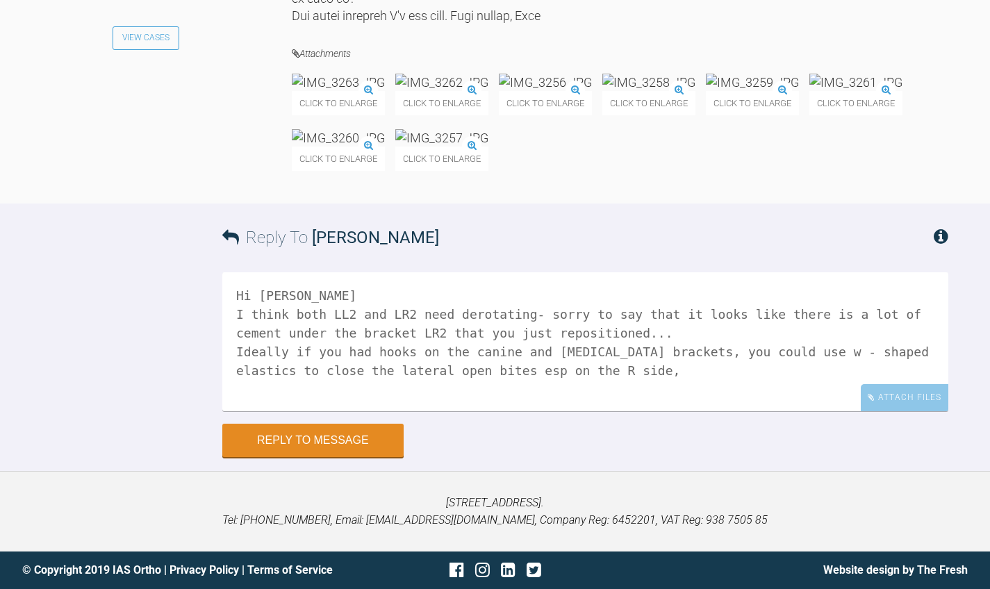
click at [474, 375] on textarea "Hi [PERSON_NAME] I think both LL2 and LR2 need derotating- sorry to say that it…" at bounding box center [585, 341] width 726 height 139
click at [706, 91] on img at bounding box center [752, 82] width 93 height 17
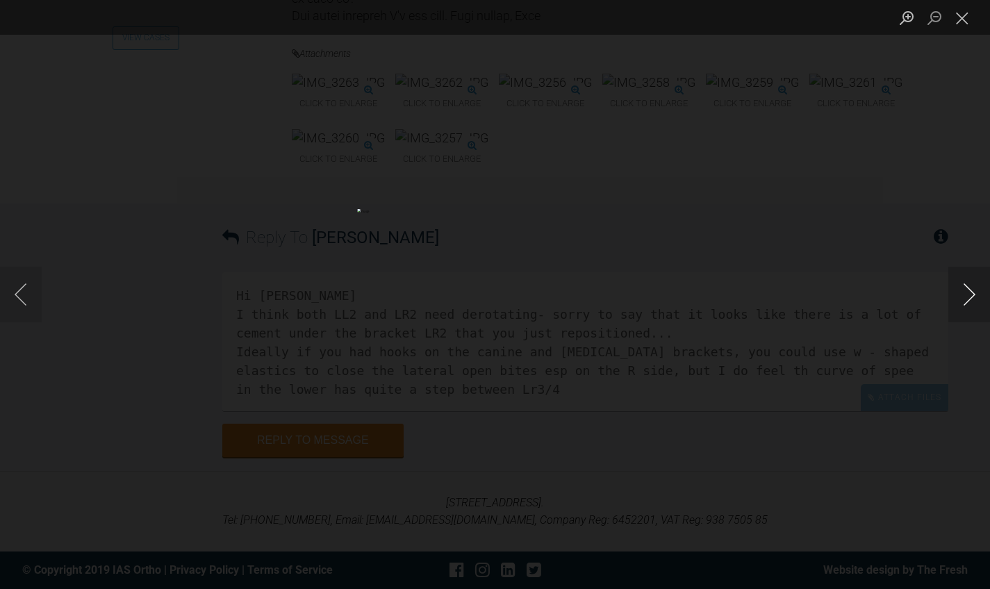
click at [968, 299] on button "Next image" at bounding box center [969, 295] width 42 height 56
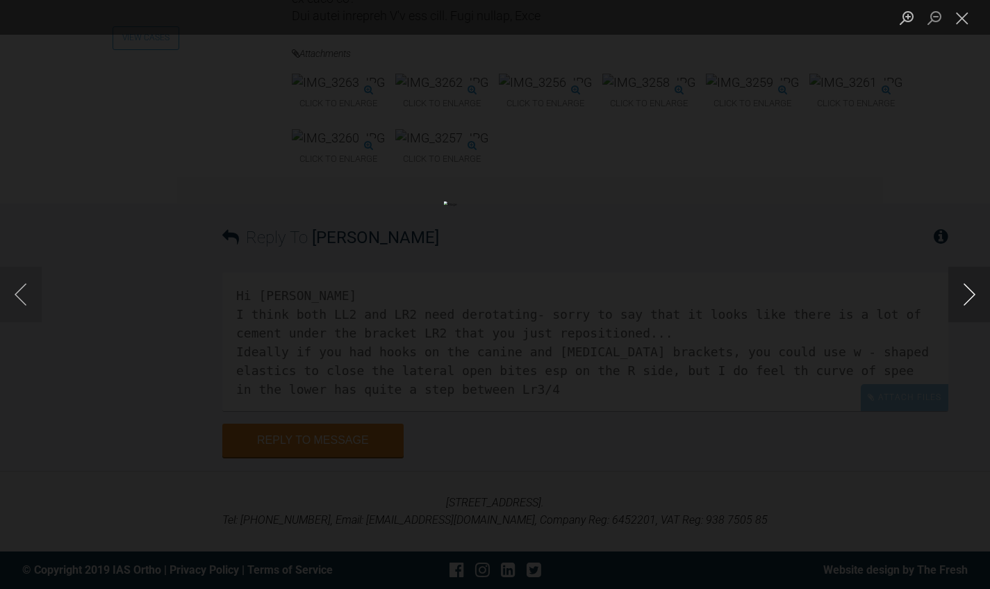
click at [968, 299] on button "Next image" at bounding box center [969, 295] width 42 height 56
click at [19, 294] on button "Previous image" at bounding box center [21, 295] width 42 height 56
click at [960, 21] on button "Close lightbox" at bounding box center [962, 18] width 28 height 24
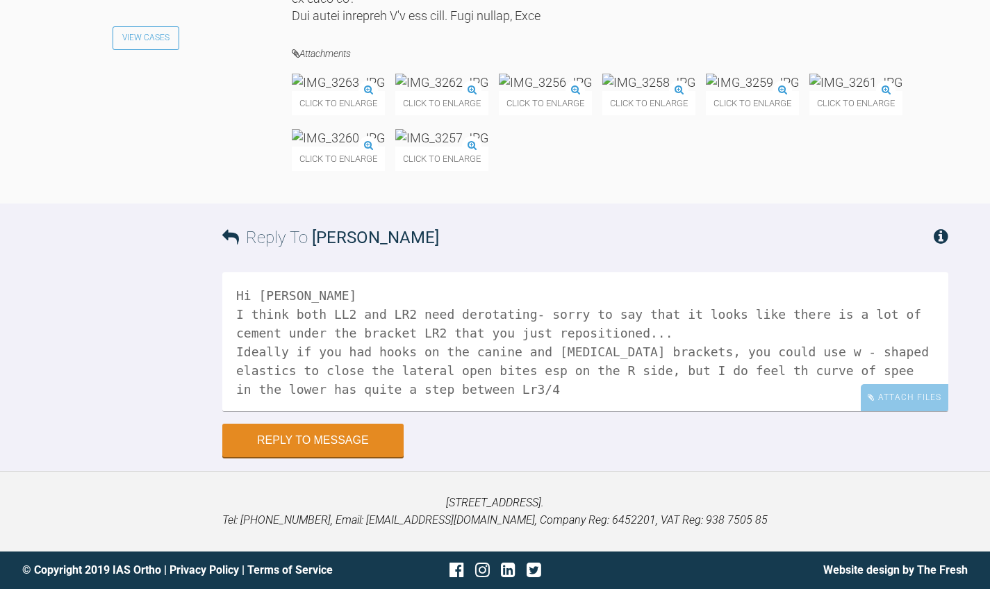
click at [809, 91] on img at bounding box center [855, 82] width 93 height 17
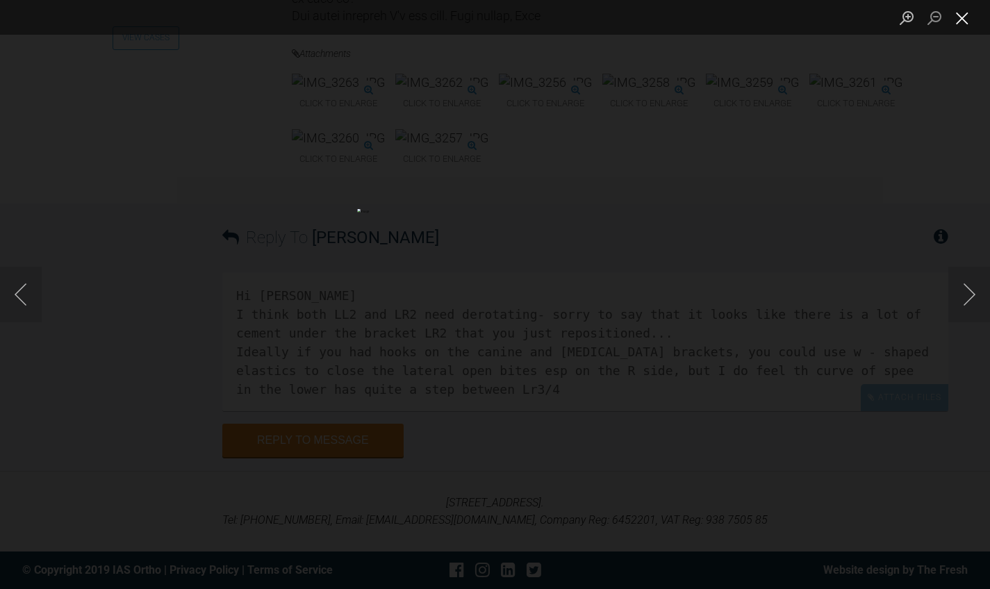
click at [961, 26] on button "Close lightbox" at bounding box center [962, 18] width 28 height 24
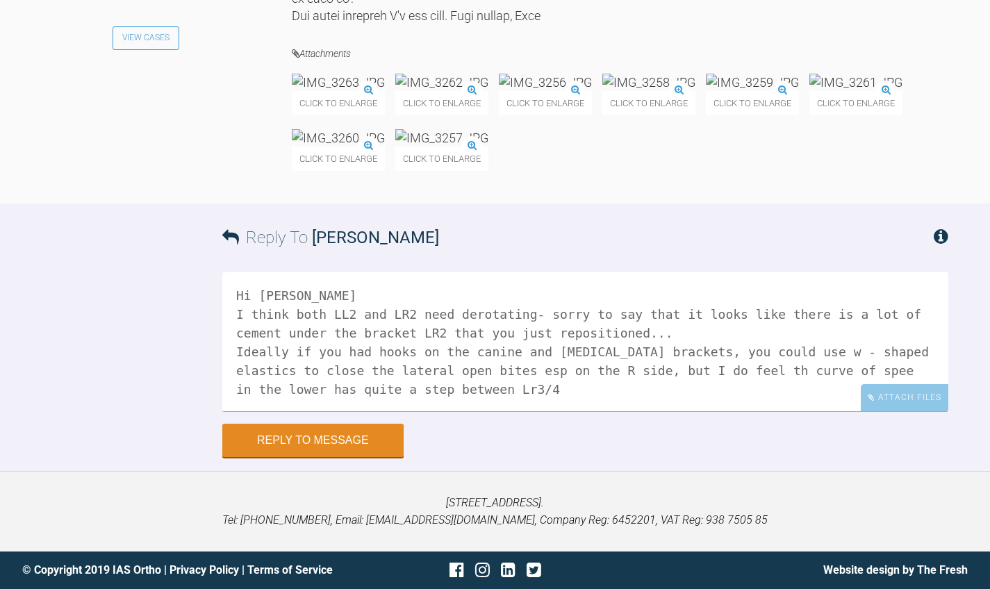
scroll to position [18160, 0]
click at [775, 375] on textarea "Hi [PERSON_NAME] I think both LL2 and LR2 need derotating- sorry to say that it…" at bounding box center [585, 341] width 726 height 139
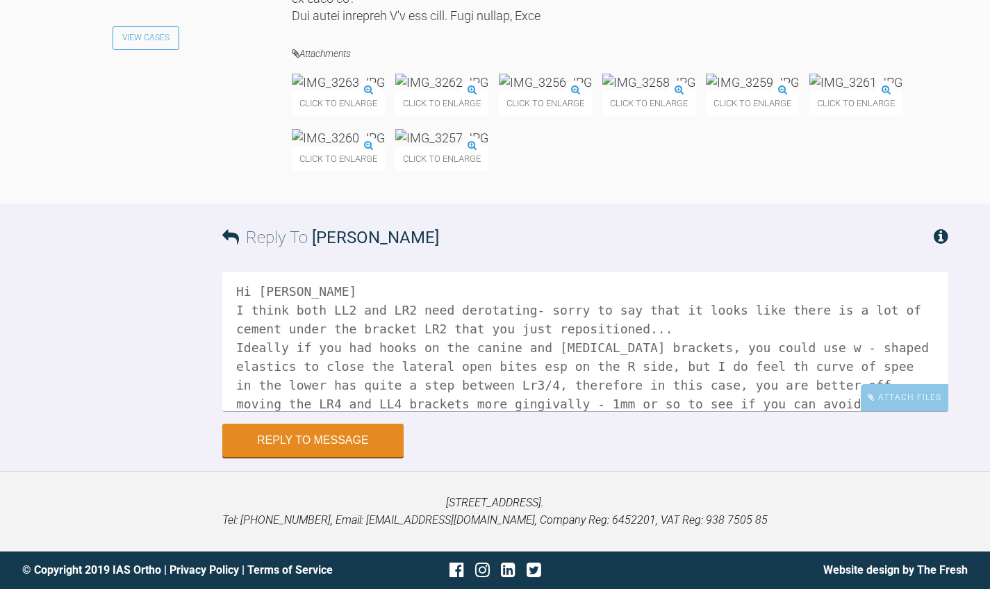
scroll to position [23, 0]
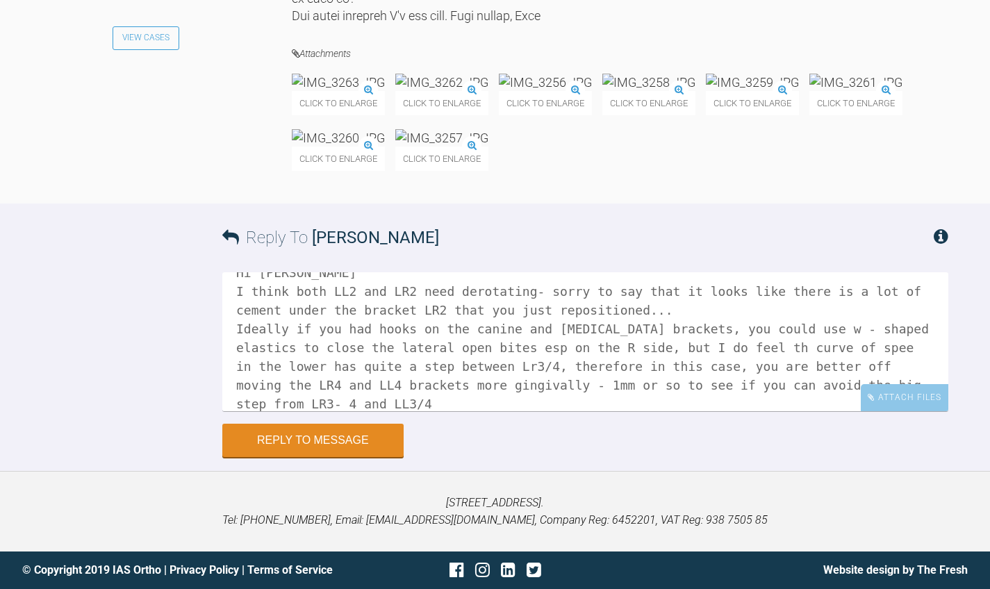
click at [235, 396] on textarea "Hi [PERSON_NAME] I think both LL2 and LR2 need derotating- sorry to say that it…" at bounding box center [585, 341] width 726 height 139
click at [435, 406] on textarea "Hi [PERSON_NAME] I think both LL2 and LR2 need derotating- sorry to say that it…" at bounding box center [585, 341] width 726 height 139
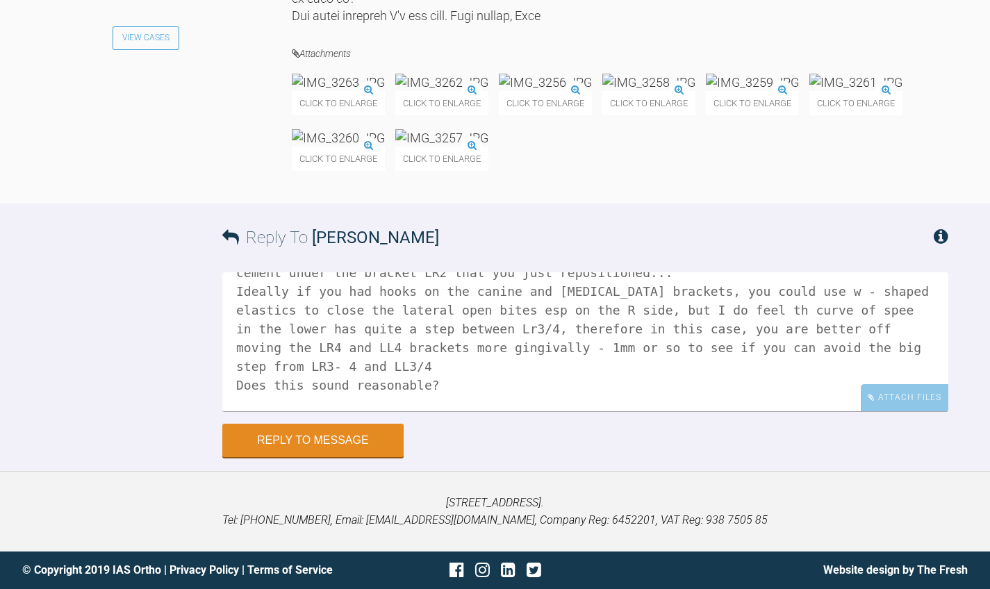
scroll to position [79, 0]
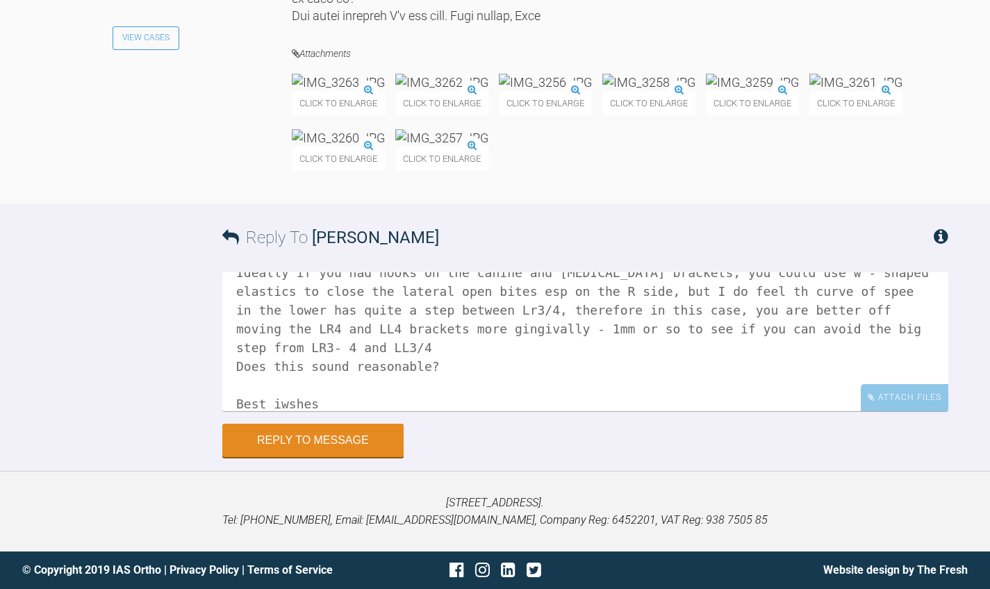
drag, startPoint x: 263, startPoint y: 385, endPoint x: 388, endPoint y: 385, distance: 125.0
click at [388, 385] on textarea "Hi [PERSON_NAME] I think both LL2 and LR2 need derotating- sorry to say that it…" at bounding box center [585, 341] width 726 height 139
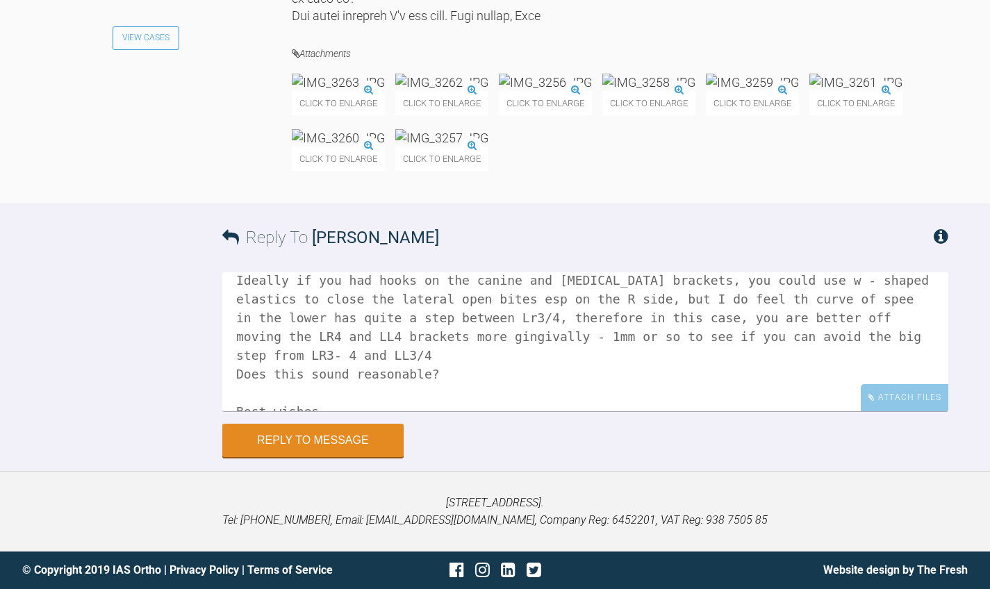
scroll to position [65, 0]
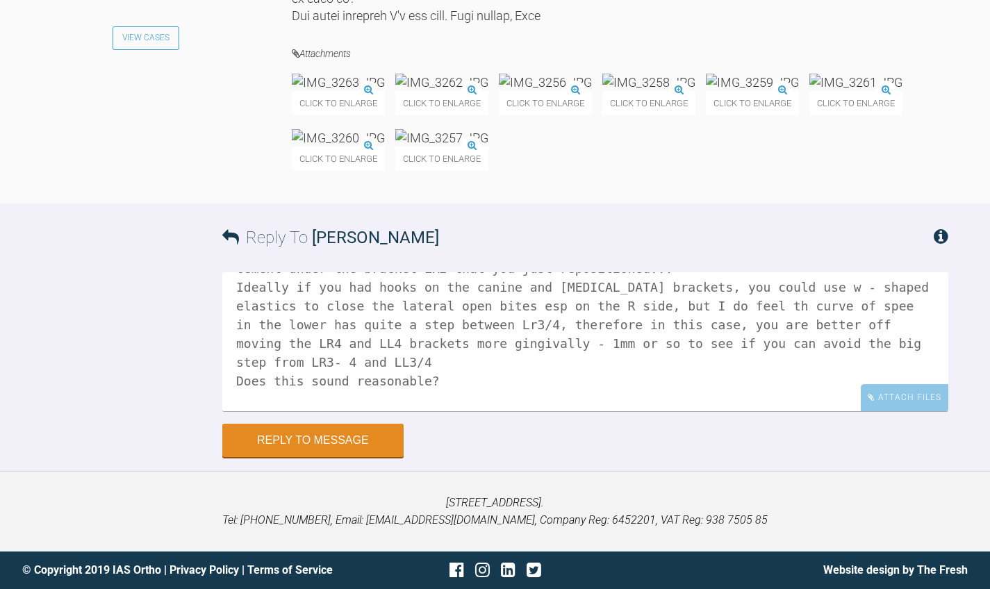
click at [444, 310] on textarea "Hi [PERSON_NAME] I think both LL2 and LR2 need derotating- sorry to say that it…" at bounding box center [585, 341] width 726 height 139
click at [679, 310] on textarea "Hi [PERSON_NAME] I think both LL2 and LR2 need derotating- sorry to say that it…" at bounding box center [585, 341] width 726 height 139
click at [285, 343] on textarea "Hi [PERSON_NAME] I think both LL2 and LR2 need derotating- sorry to say that it…" at bounding box center [585, 341] width 726 height 139
type textarea "Hi [PERSON_NAME] I think both LL2 and LR2 need derotating- sorry to say that it…"
click at [339, 438] on button "Reply to Message" at bounding box center [312, 441] width 181 height 33
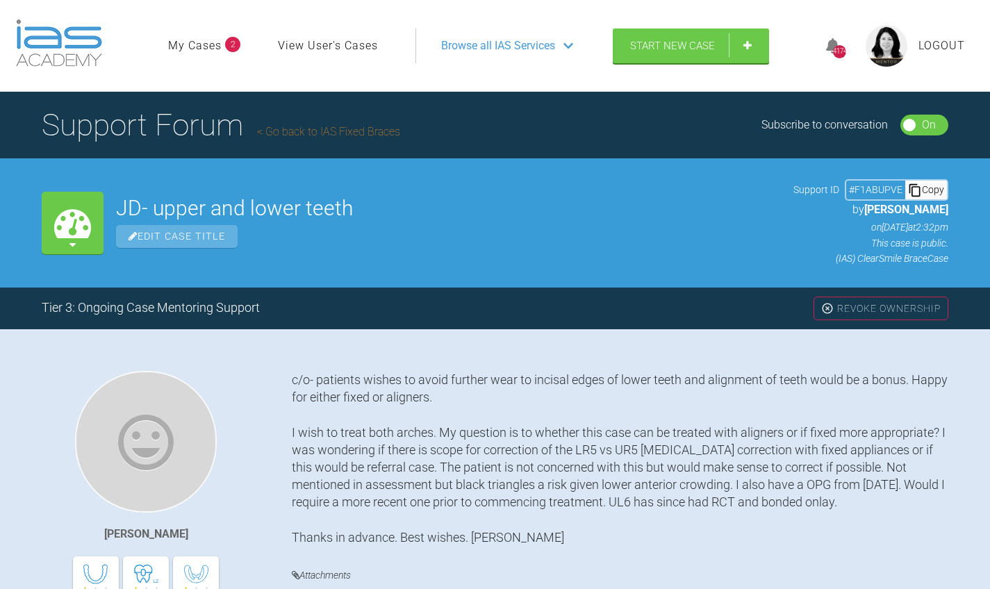
scroll to position [0, 0]
click at [304, 136] on link "Go back to IAS Fixed Braces" at bounding box center [328, 131] width 143 height 13
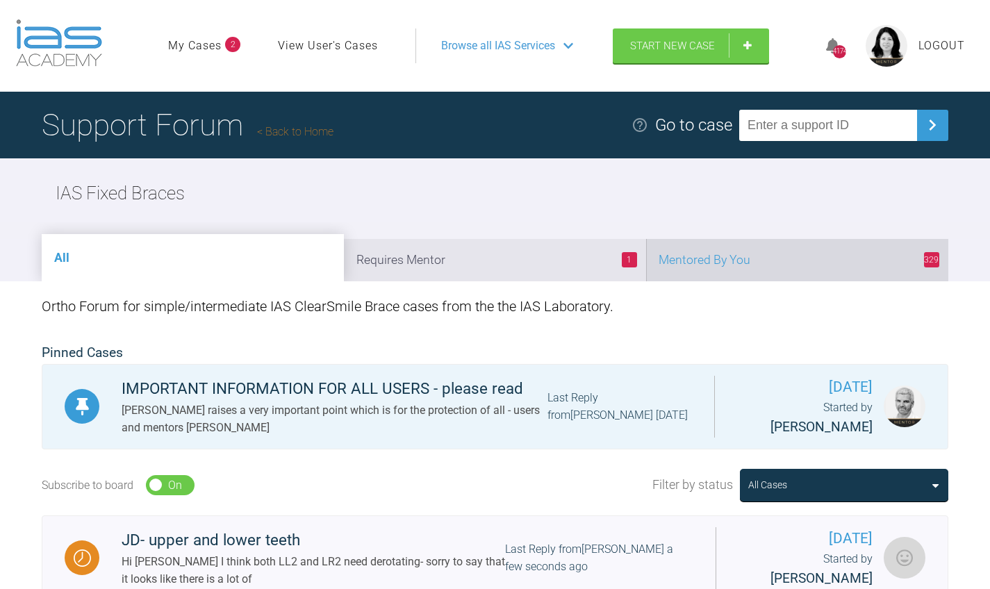
click at [758, 256] on li "329 Mentored By You" at bounding box center [797, 260] width 302 height 42
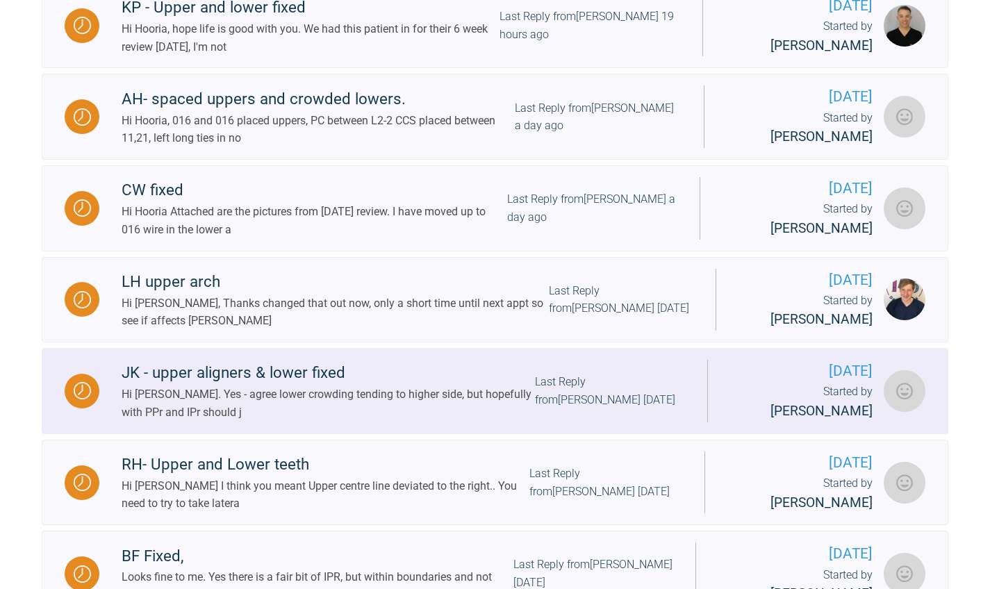
scroll to position [717, 0]
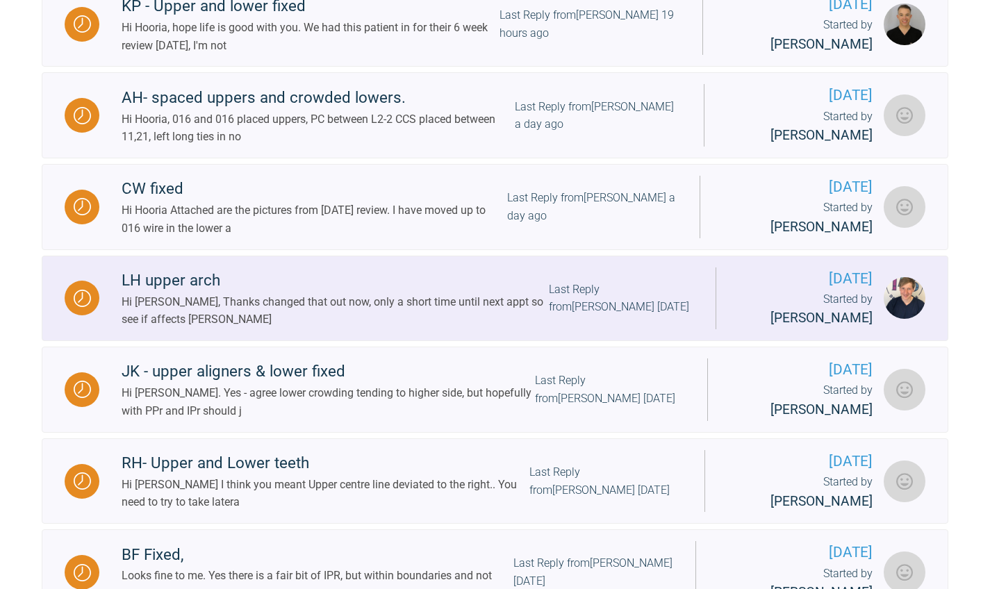
click at [593, 285] on div "Last Reply from [PERSON_NAME] [DATE]" at bounding box center [621, 298] width 144 height 35
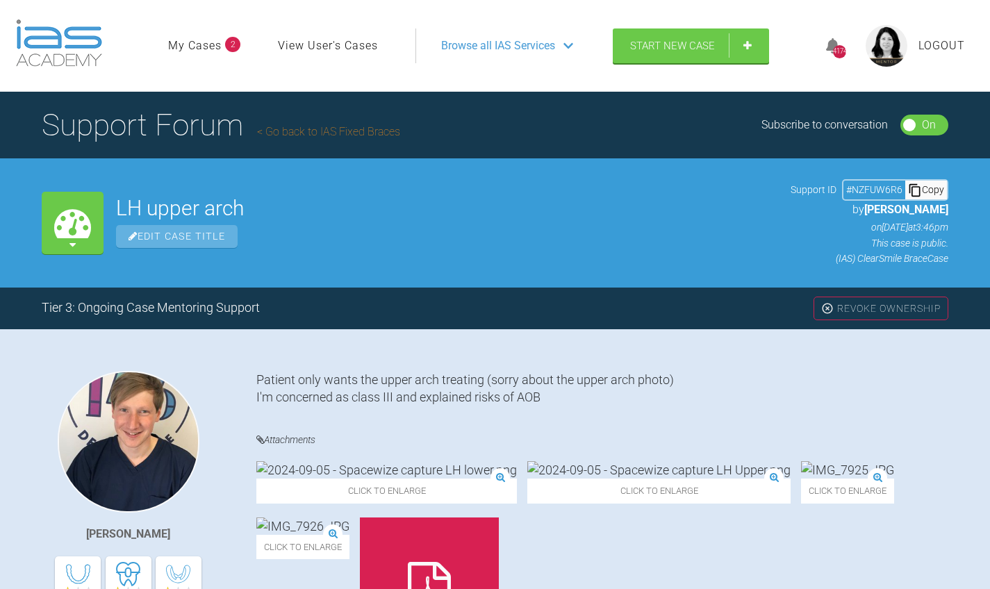
click at [208, 46] on link "My Cases" at bounding box center [194, 46] width 53 height 18
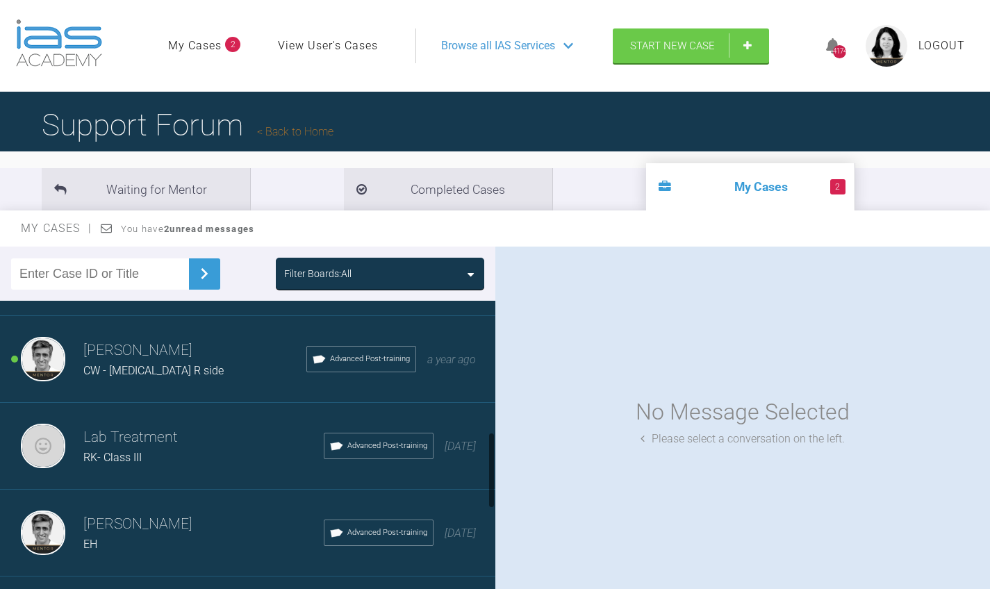
scroll to position [503, 0]
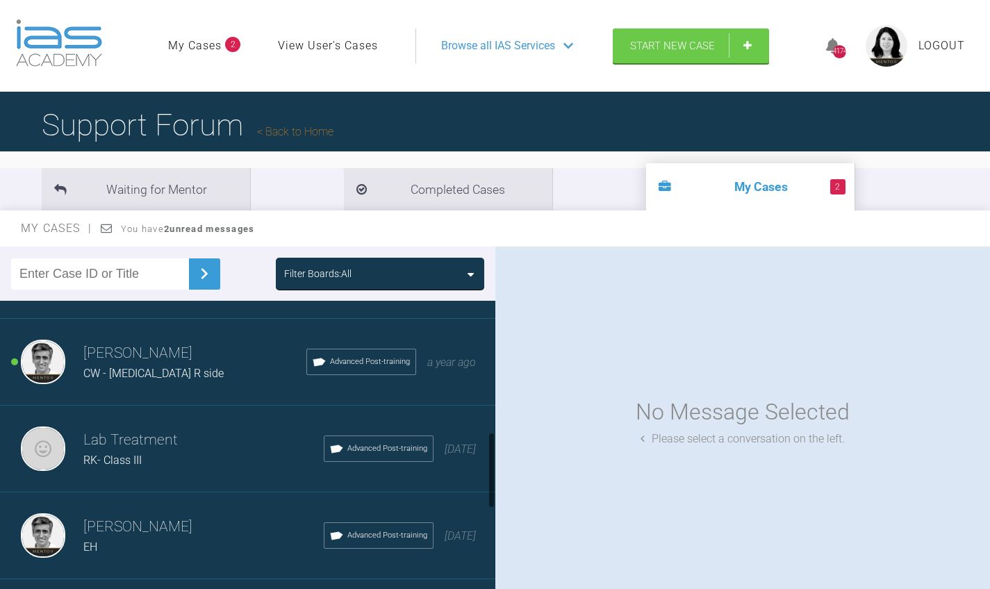
click at [153, 361] on h3 "[PERSON_NAME]" at bounding box center [194, 354] width 223 height 24
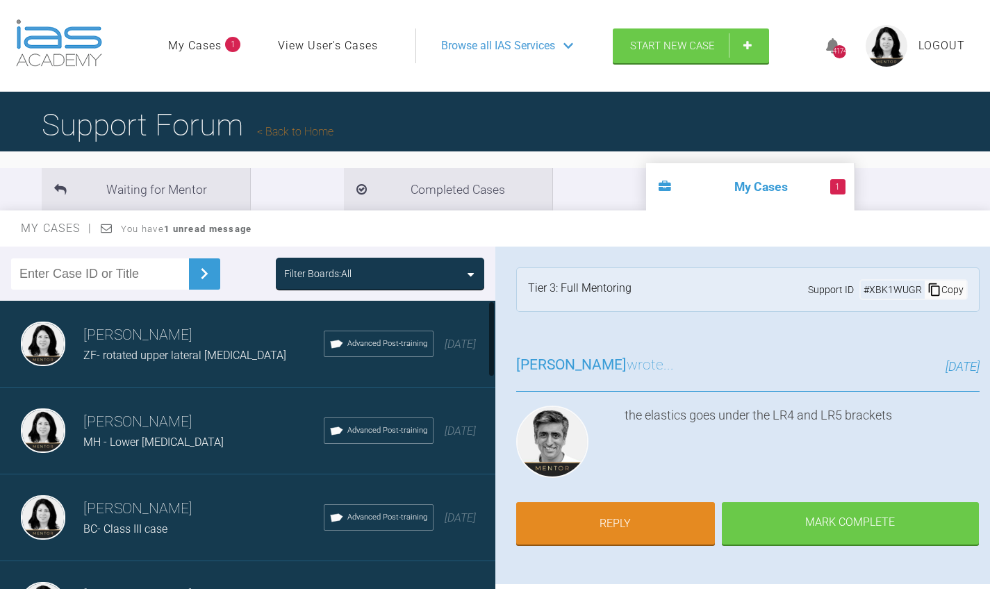
scroll to position [0, 0]
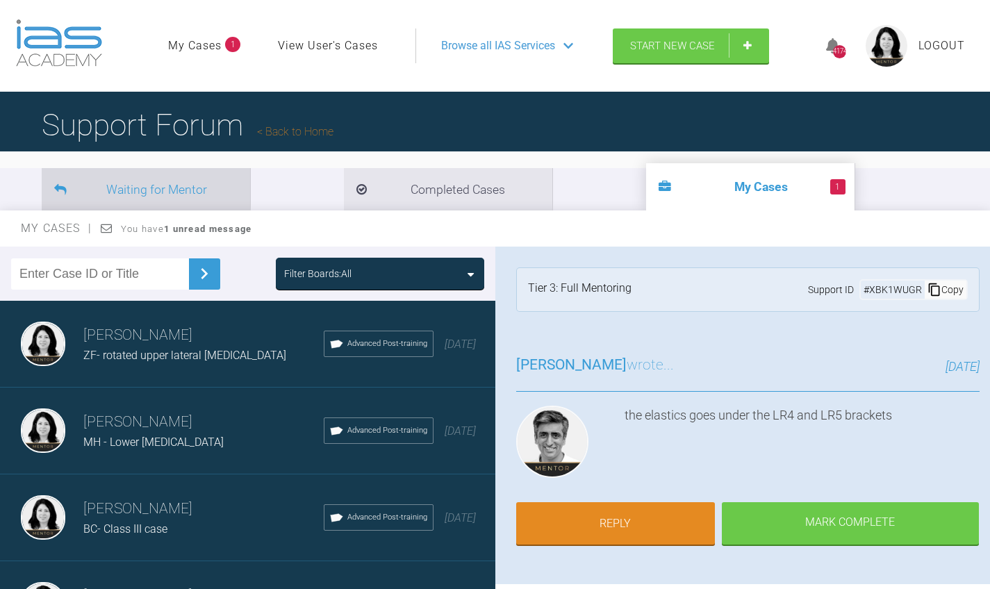
click at [171, 187] on li "Waiting for Mentor" at bounding box center [146, 189] width 208 height 42
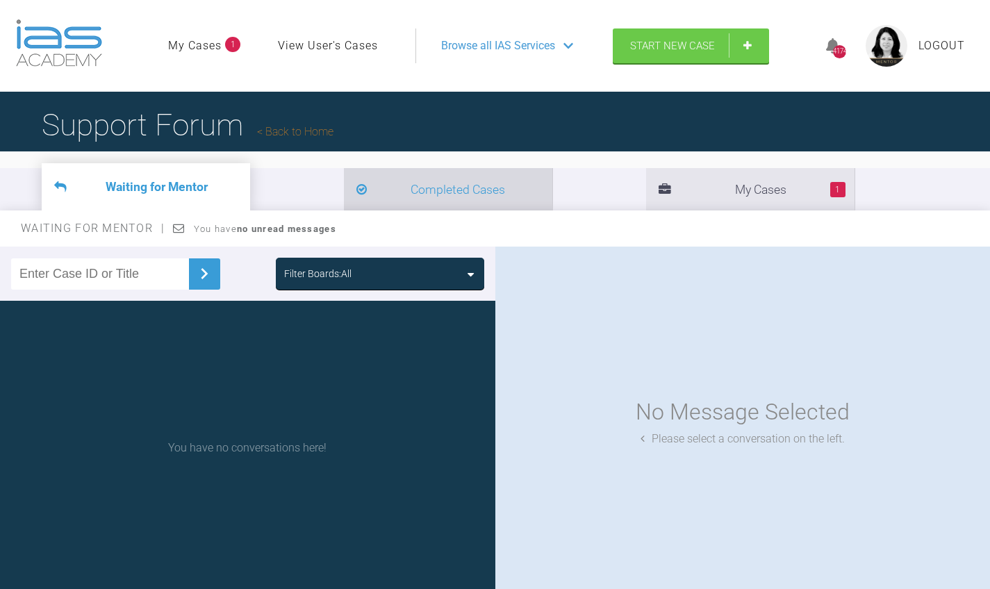
click at [344, 190] on li "Completed Cases" at bounding box center [448, 189] width 208 height 42
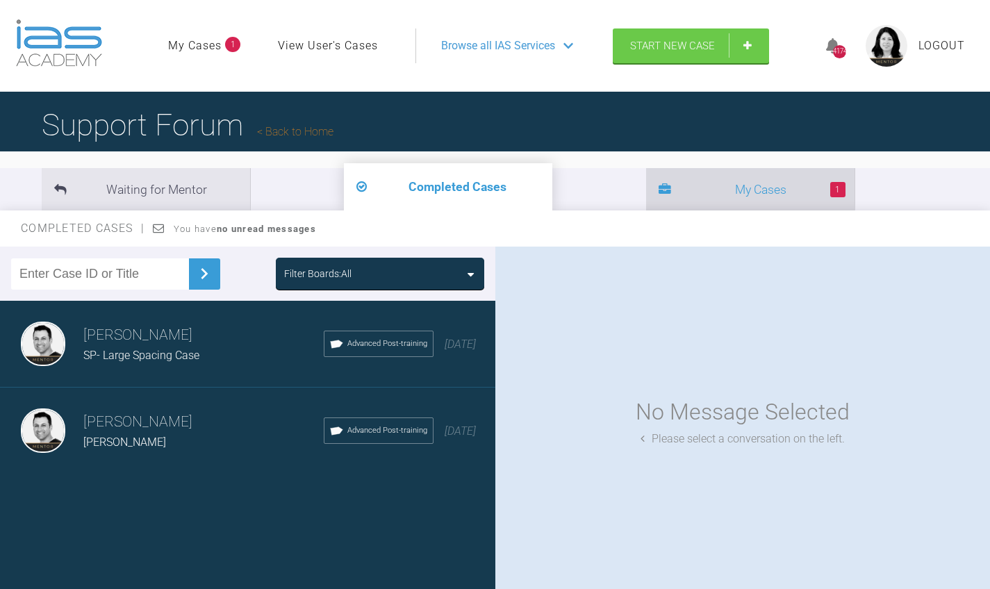
click at [646, 193] on li "1 My Cases" at bounding box center [750, 189] width 208 height 42
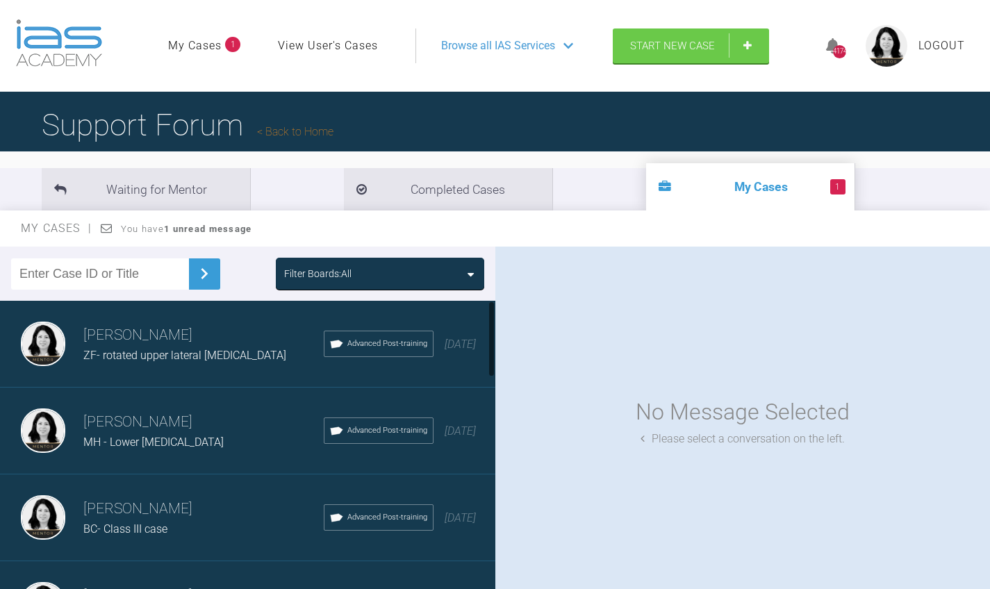
click at [222, 439] on div "MH - Lower [MEDICAL_DATA]" at bounding box center [203, 442] width 240 height 18
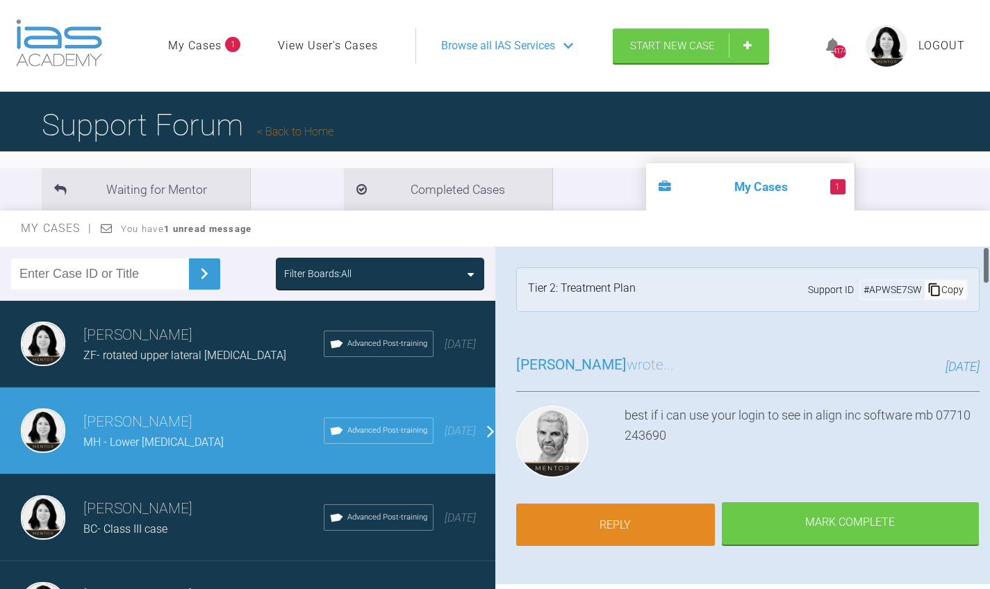
click at [655, 510] on link "Reply" at bounding box center [615, 524] width 199 height 43
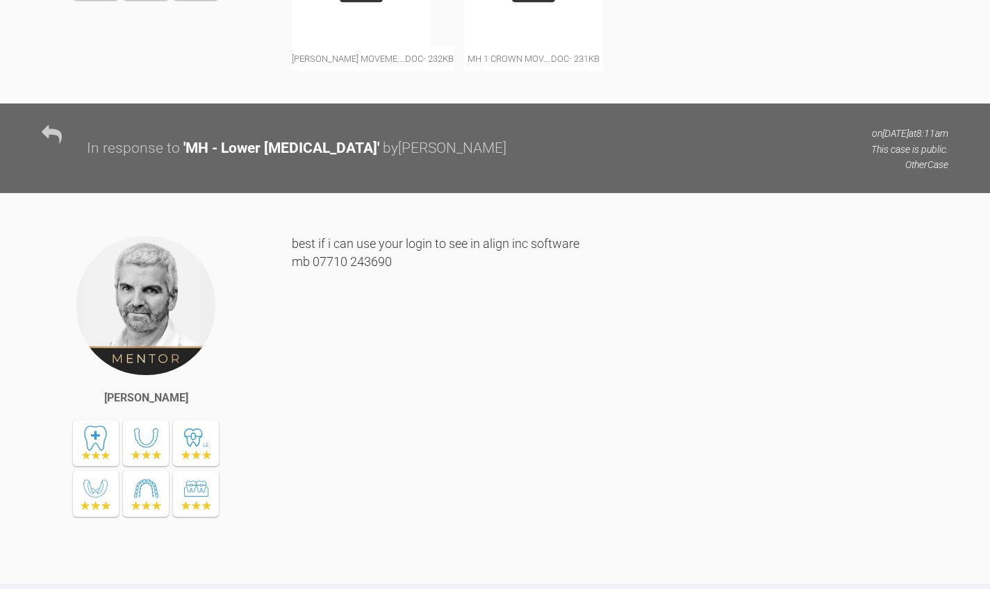
scroll to position [4713, 0]
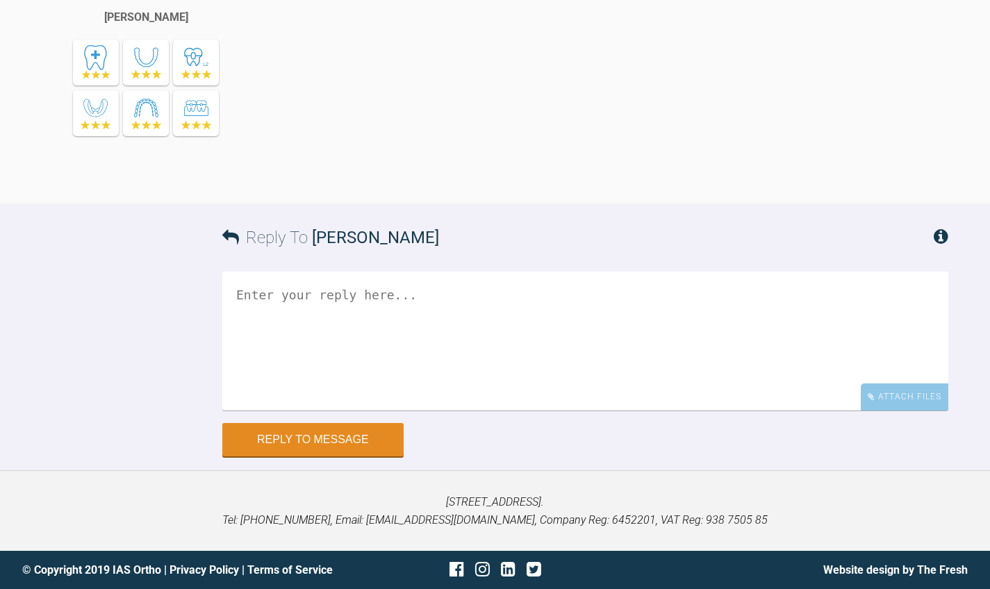
click at [532, 389] on textarea at bounding box center [585, 341] width 726 height 139
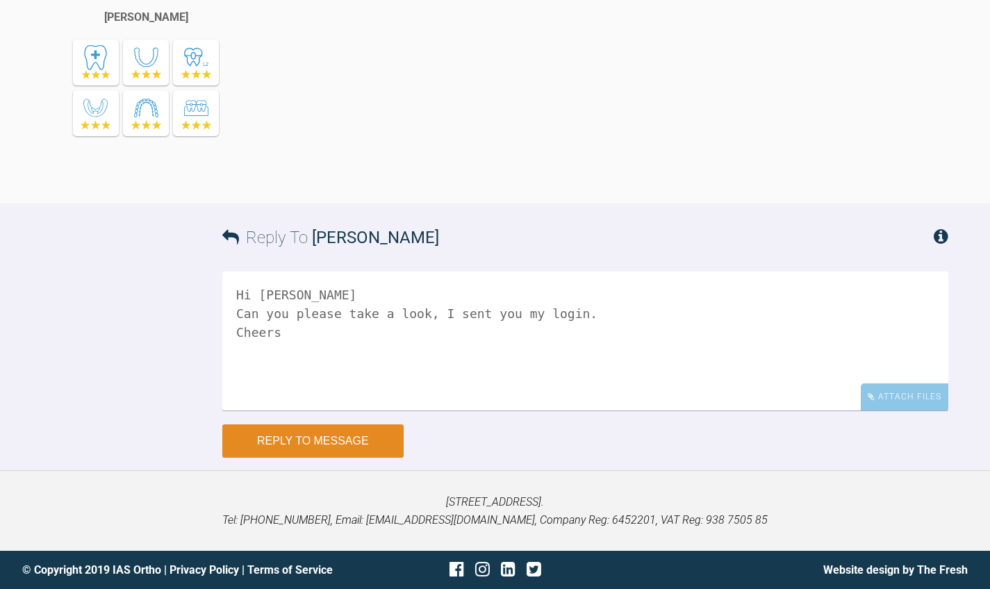
type textarea "Hi [PERSON_NAME] Can you please take a look, I sent you my login. Cheers"
click at [382, 438] on button "Reply to Message" at bounding box center [312, 440] width 181 height 33
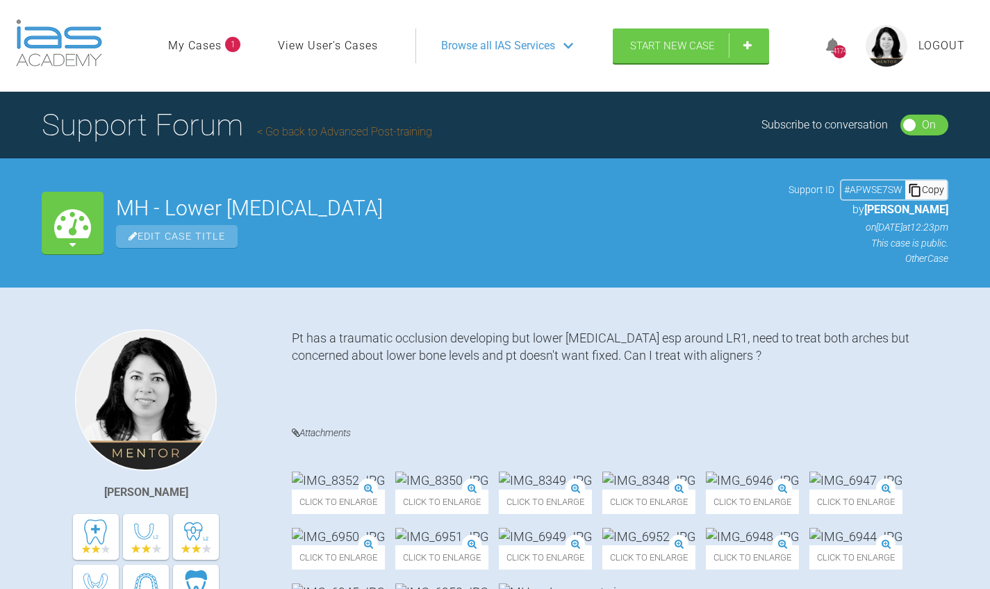
scroll to position [0, 0]
click at [374, 126] on link "Go back to Advanced Post-training" at bounding box center [344, 131] width 175 height 13
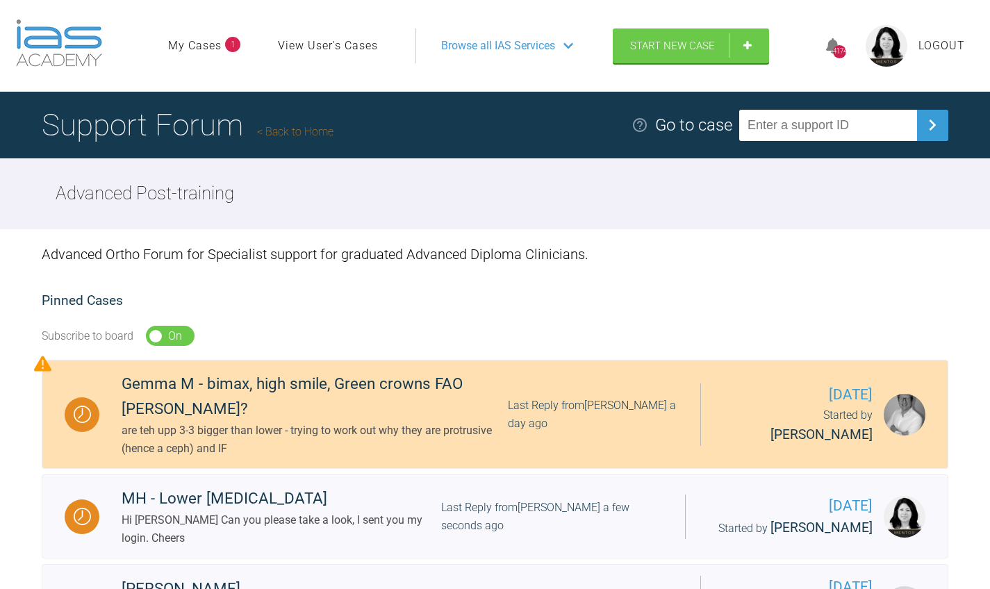
click at [528, 378] on div "Gemma M - bimax, high smile, Green crowns FAO [PERSON_NAME]? are teh upp 3-3 bi…" at bounding box center [399, 414] width 601 height 85
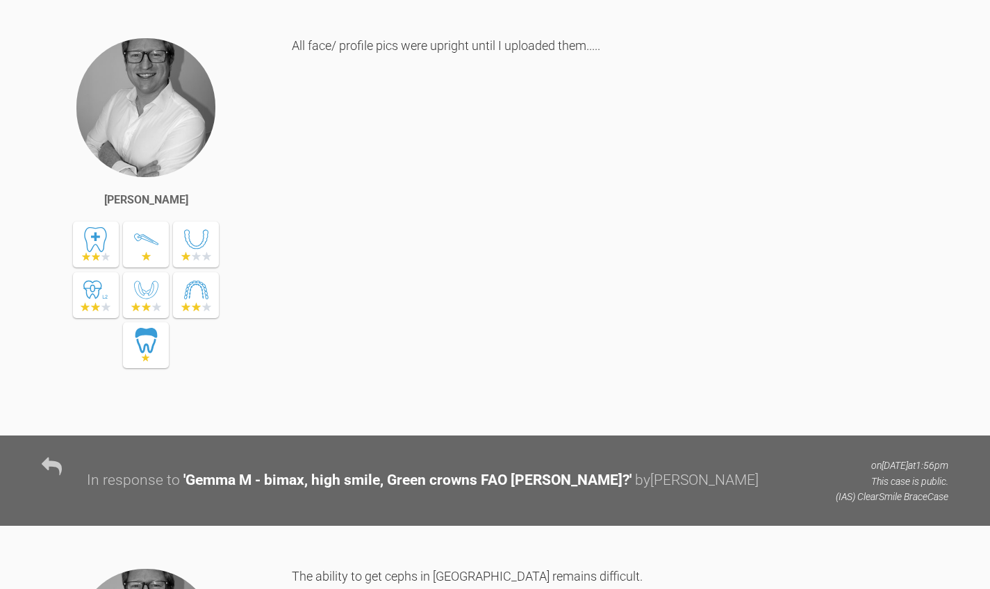
scroll to position [1153, 0]
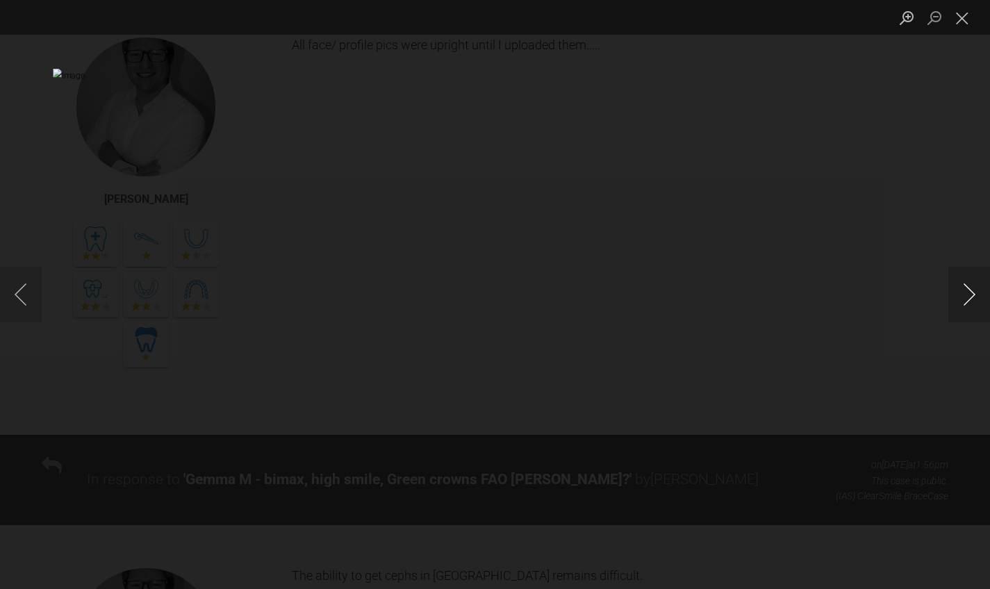
click at [976, 296] on button "Next image" at bounding box center [969, 295] width 42 height 56
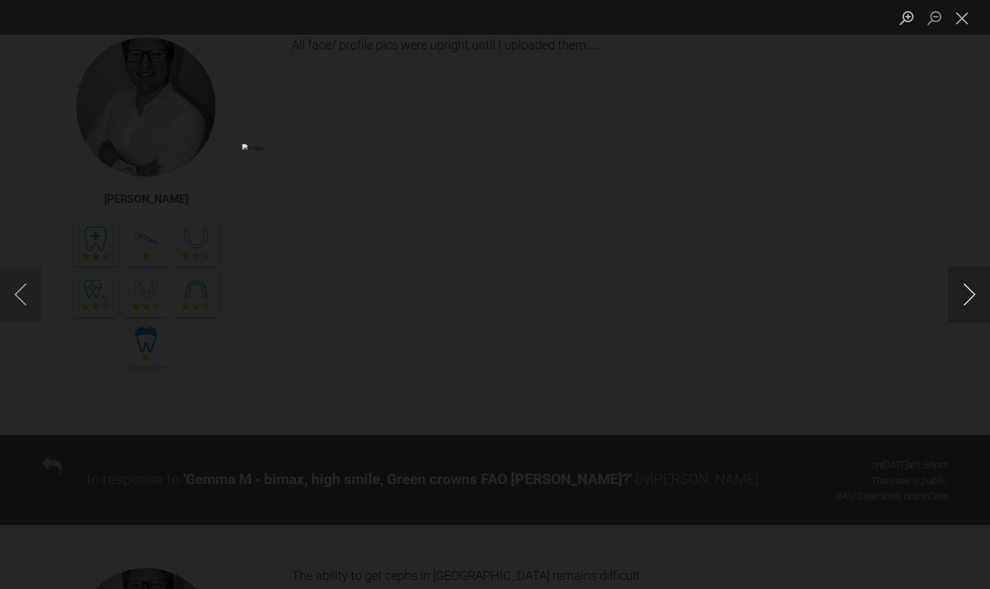
click at [976, 296] on button "Next image" at bounding box center [969, 295] width 42 height 56
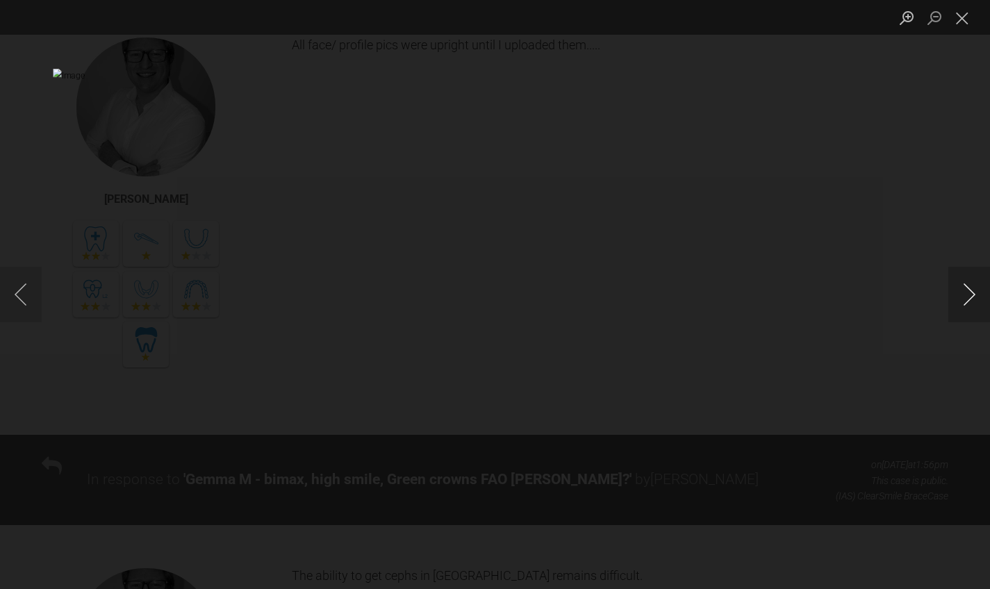
click at [976, 296] on button "Next image" at bounding box center [969, 295] width 42 height 56
click at [962, 27] on button "Close lightbox" at bounding box center [962, 18] width 28 height 24
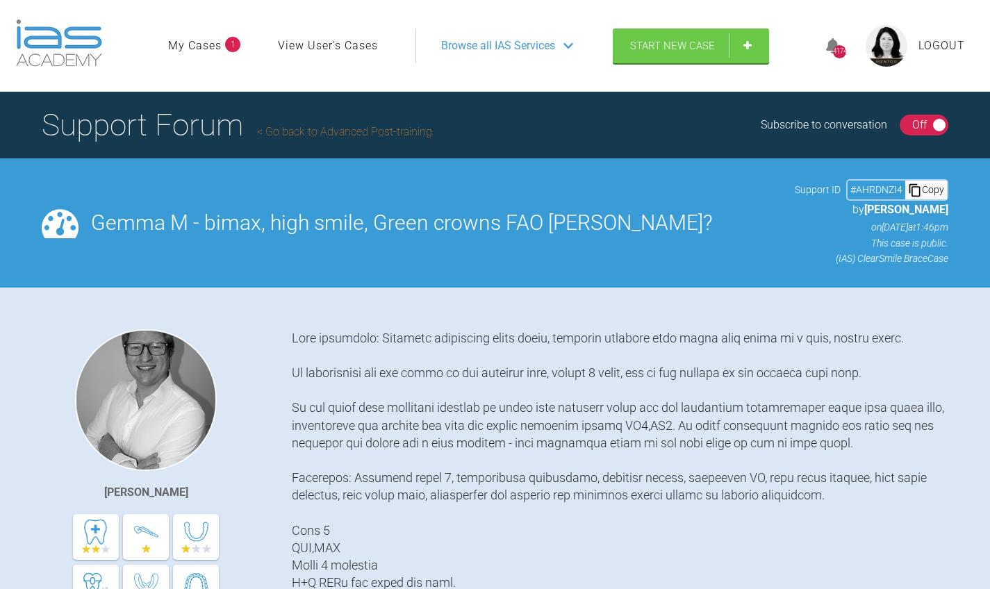
scroll to position [0, 0]
click at [295, 129] on link "Go back to Advanced Post-training" at bounding box center [344, 131] width 175 height 13
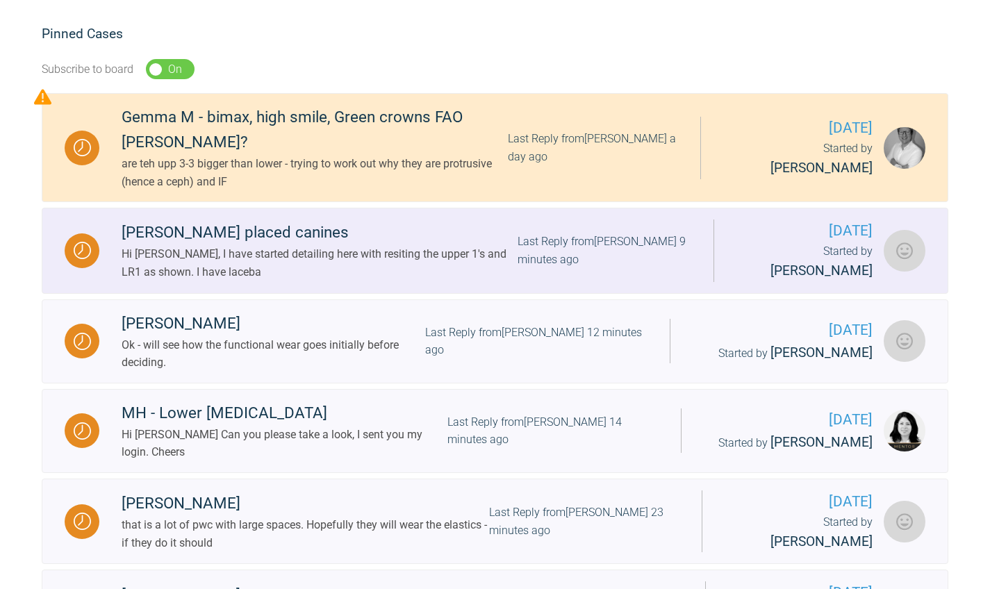
scroll to position [293, 0]
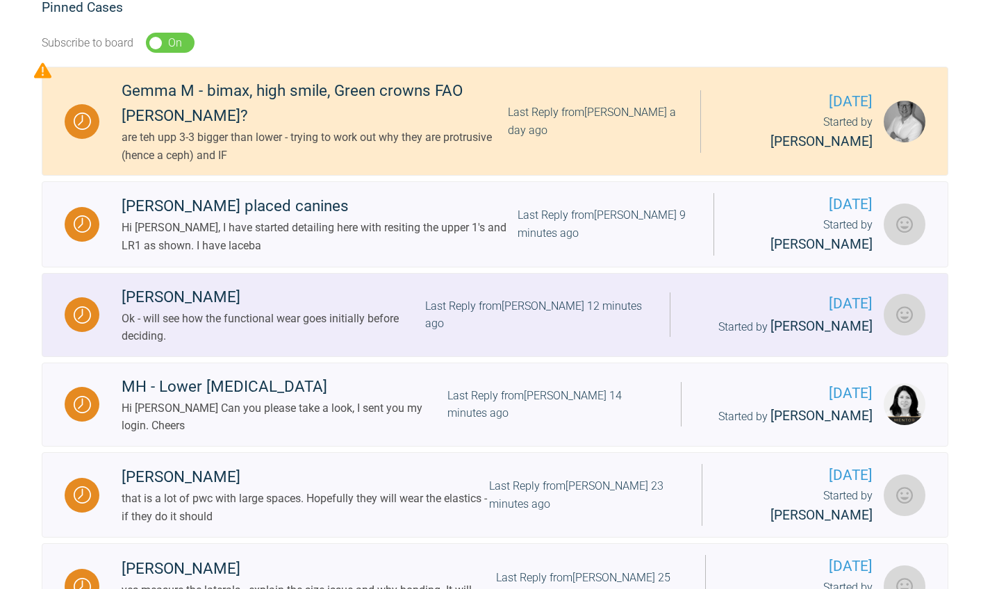
click at [235, 285] on div "[PERSON_NAME]" at bounding box center [273, 297] width 303 height 25
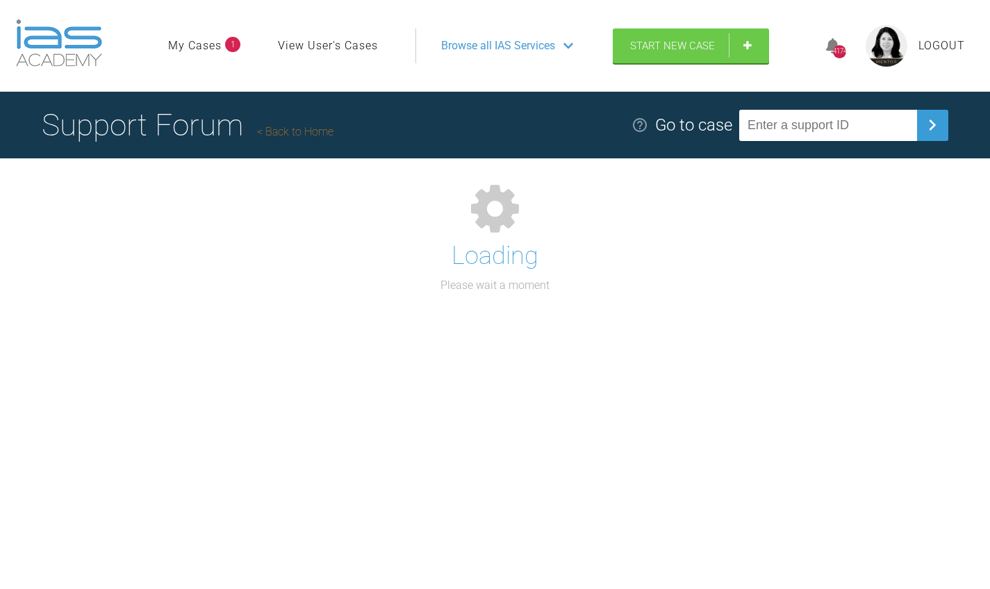
scroll to position [143, 0]
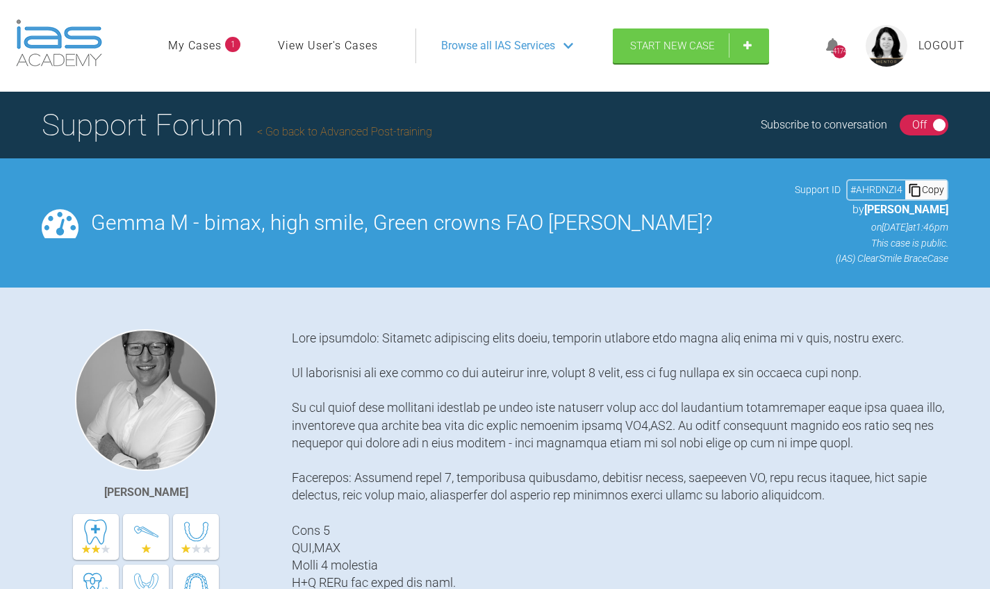
click at [188, 49] on link "My Cases" at bounding box center [194, 46] width 53 height 18
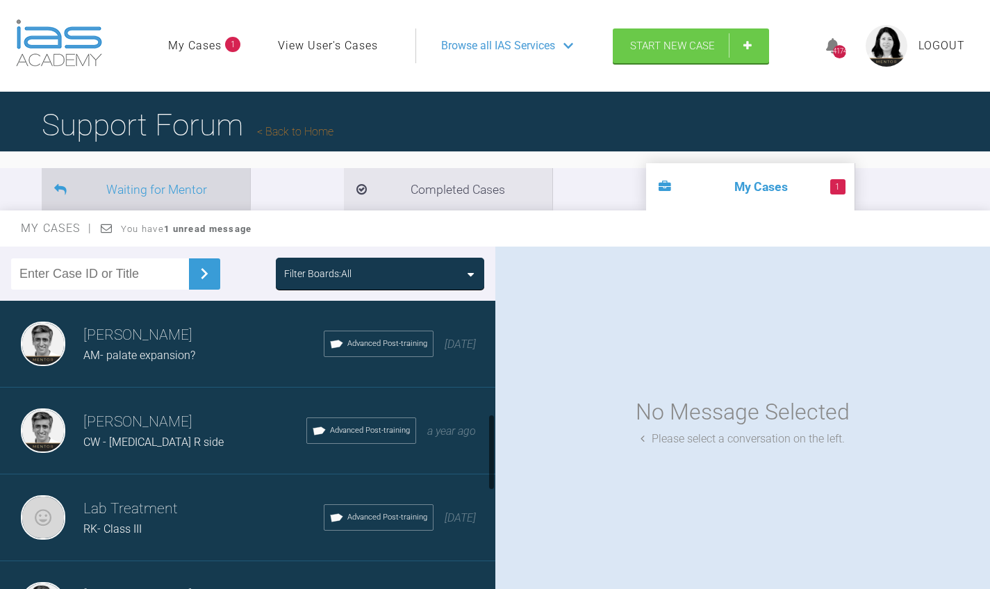
scroll to position [406, 0]
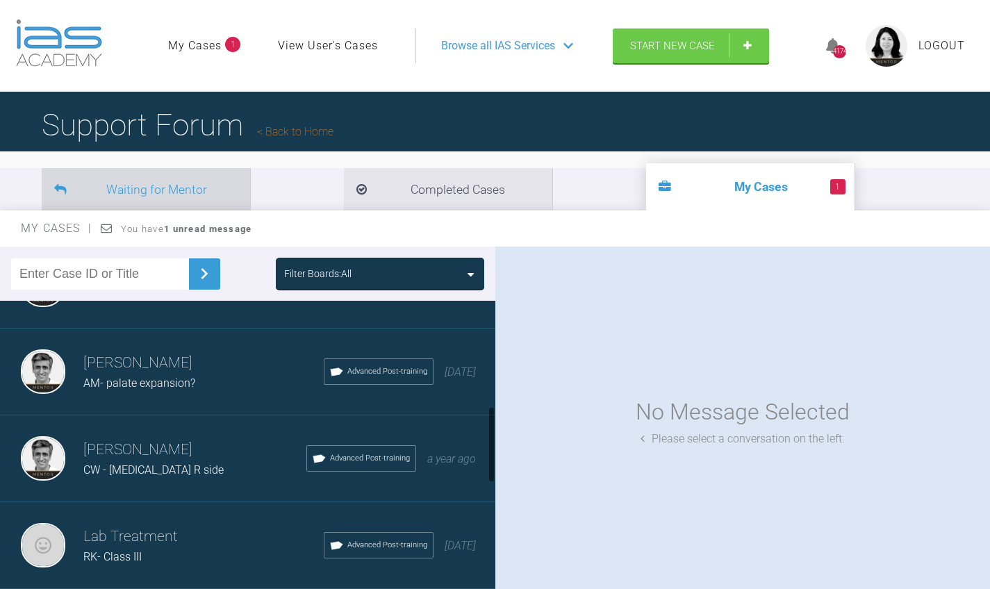
click at [210, 186] on li "Waiting for Mentor" at bounding box center [146, 189] width 208 height 42
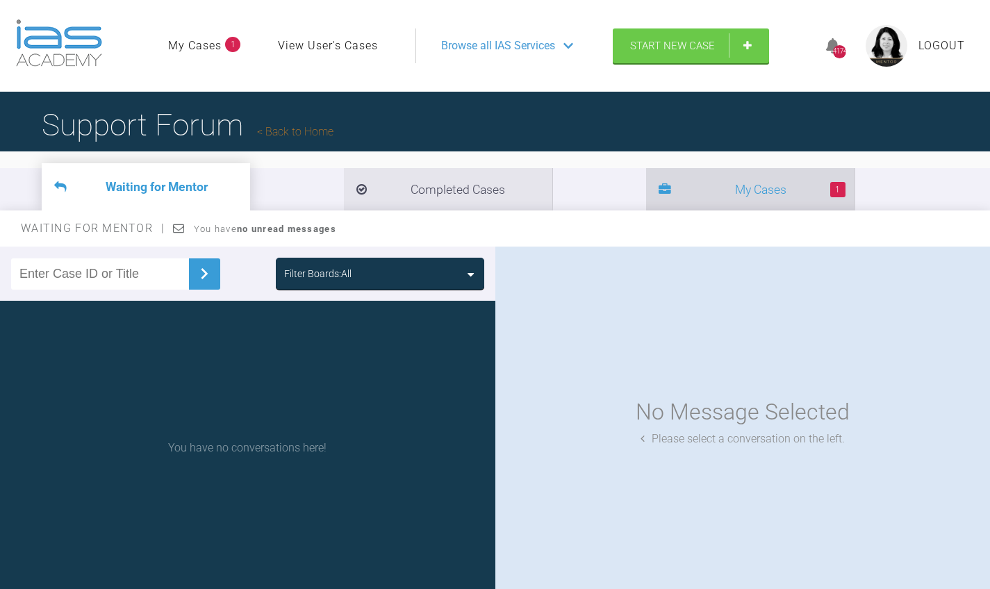
click at [646, 198] on li "1 My Cases" at bounding box center [750, 189] width 208 height 42
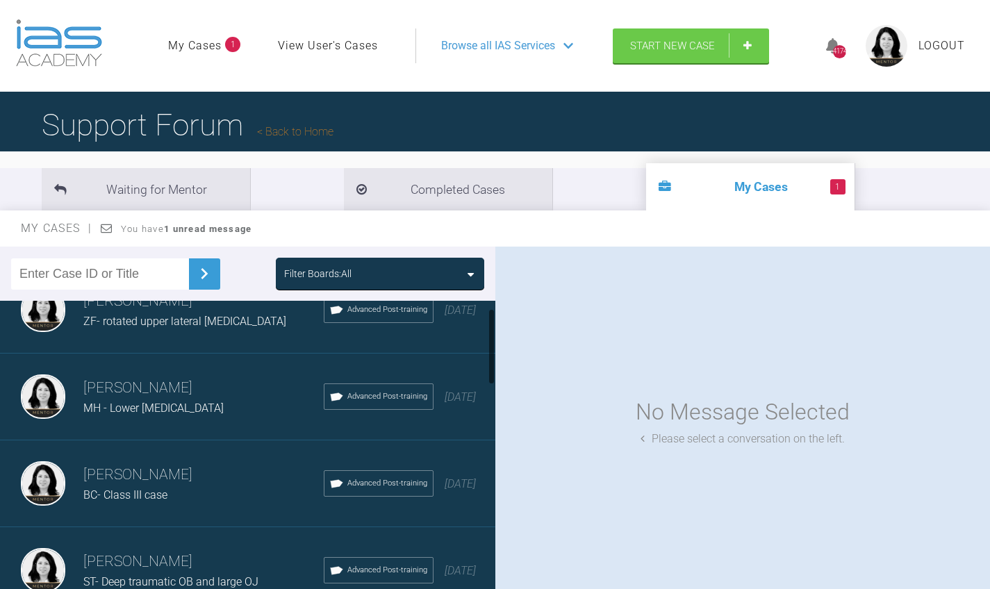
scroll to position [31, 0]
click at [444, 394] on span "[DATE]" at bounding box center [459, 399] width 31 height 13
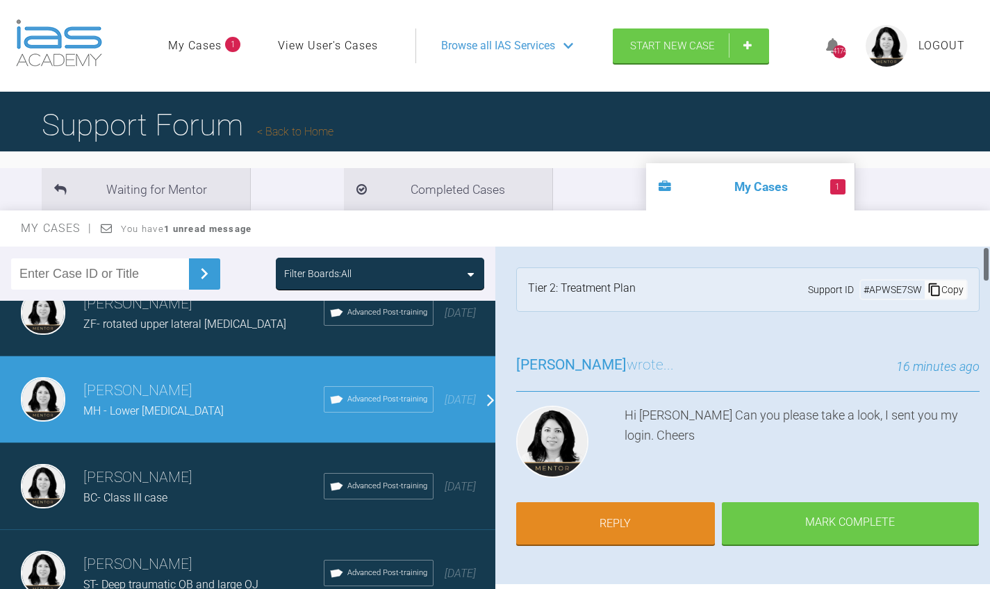
scroll to position [0, 0]
